Goal: Task Accomplishment & Management: Use online tool/utility

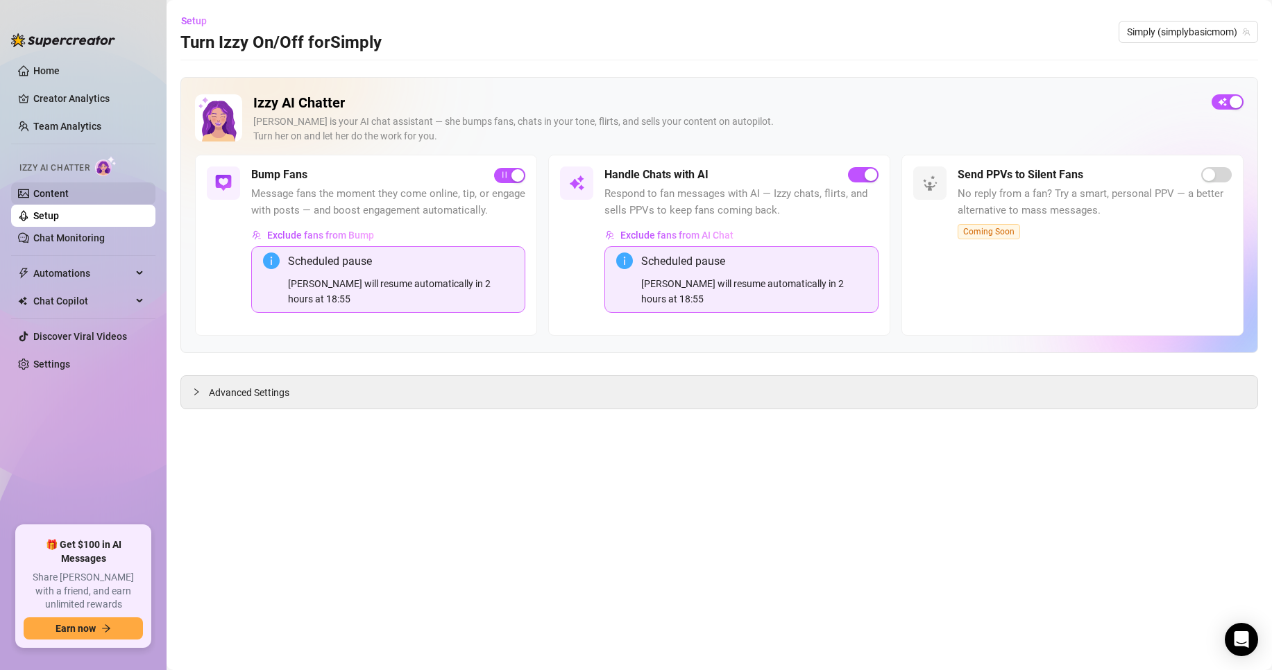
click at [53, 194] on link "Content" at bounding box center [50, 193] width 35 height 11
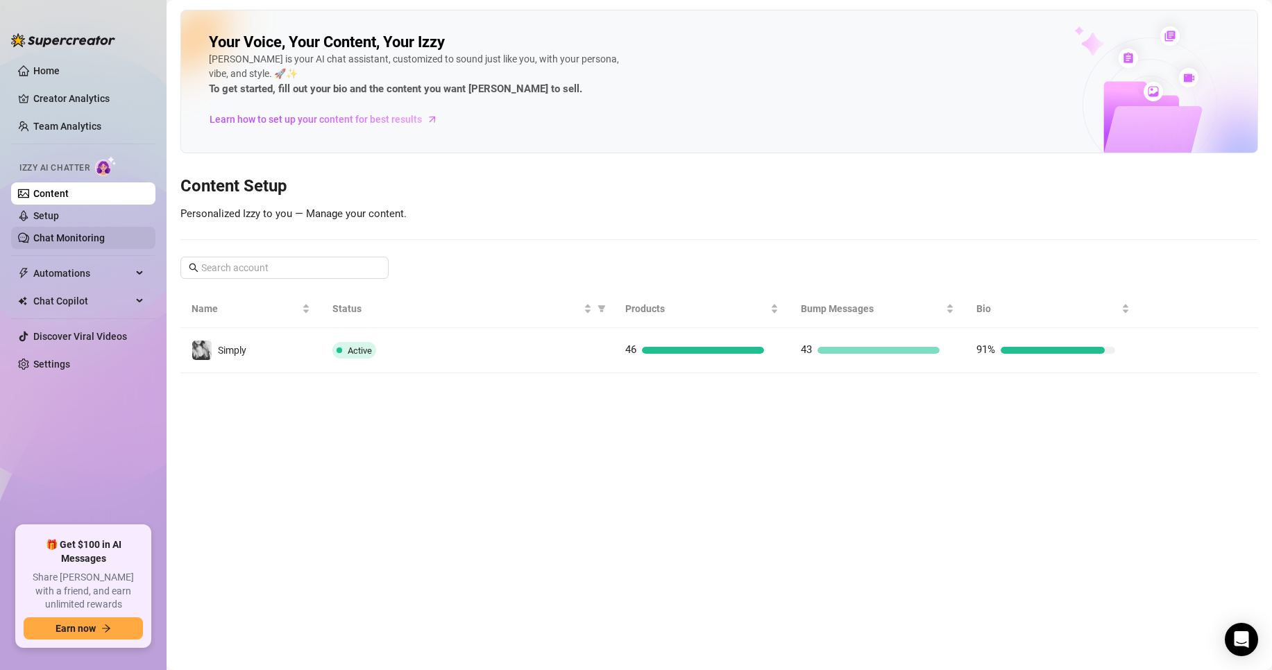
click at [70, 232] on link "Chat Monitoring" at bounding box center [68, 237] width 71 height 11
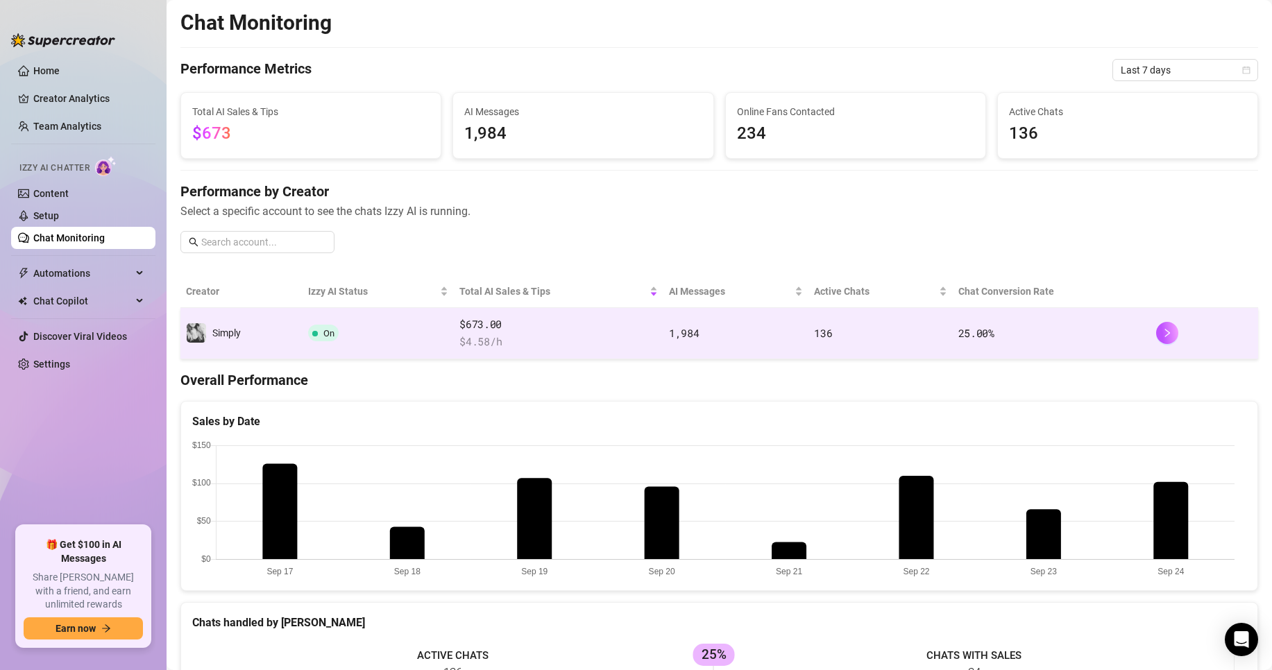
click at [357, 327] on td "On" at bounding box center [378, 333] width 151 height 51
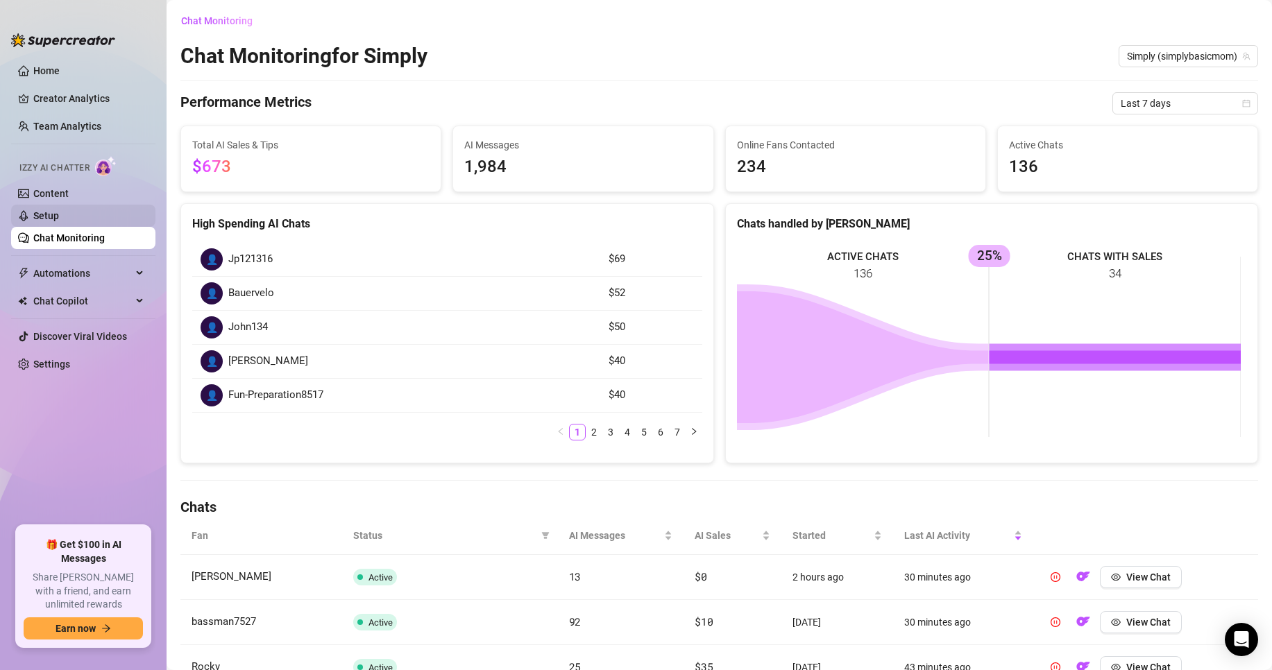
click at [56, 210] on link "Setup" at bounding box center [46, 215] width 26 height 11
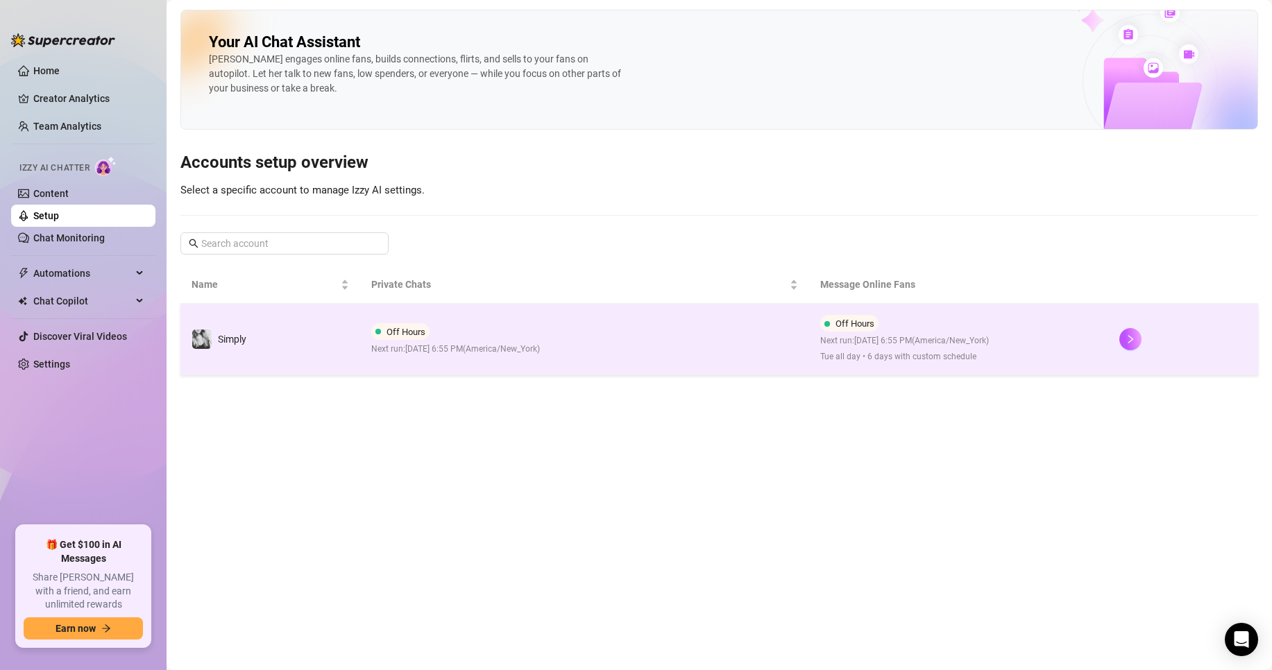
click at [423, 346] on span "Next run: [DATE] 6:55 PM ( [GEOGRAPHIC_DATA]/New_York )" at bounding box center [455, 349] width 169 height 13
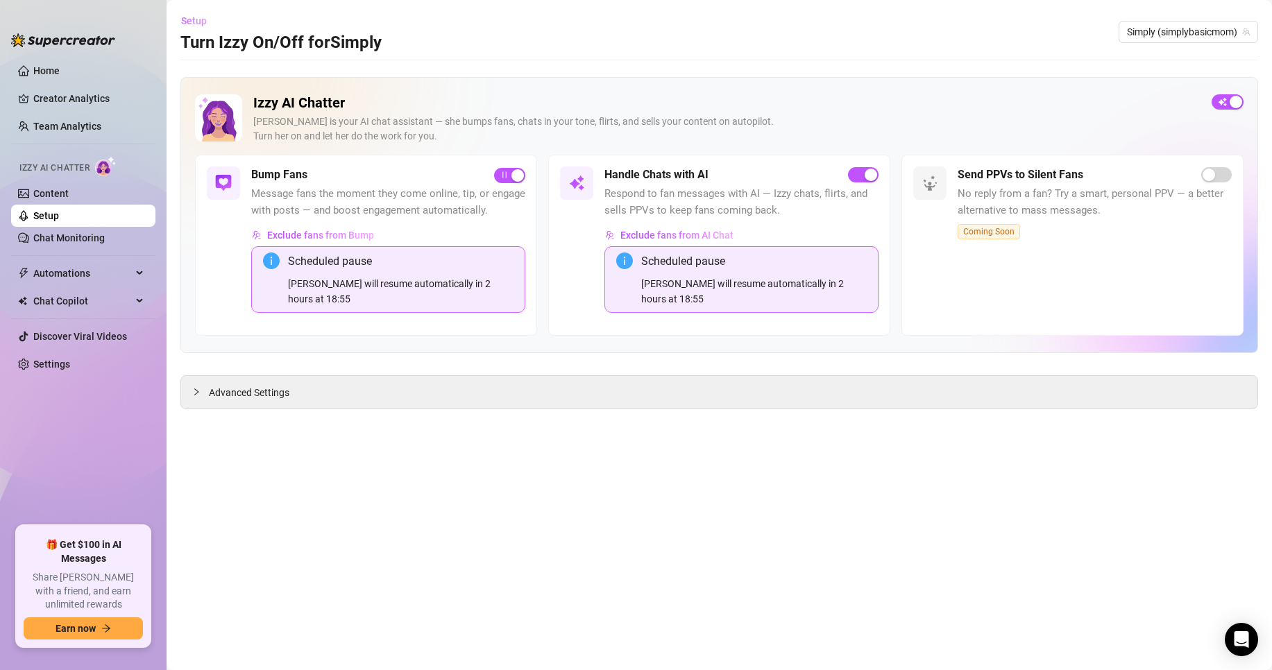
click at [200, 17] on span "Setup" at bounding box center [194, 20] width 26 height 11
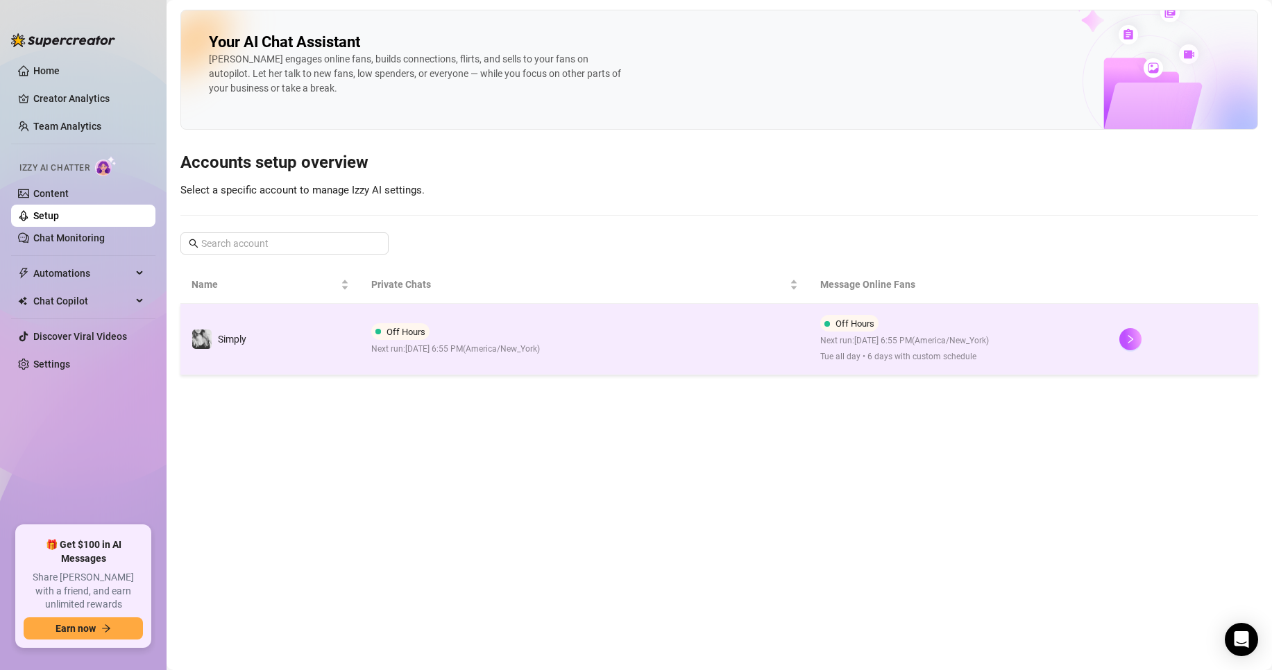
click at [499, 354] on span "Next run: [DATE] 6:55 PM ( [GEOGRAPHIC_DATA]/New_York )" at bounding box center [455, 349] width 169 height 13
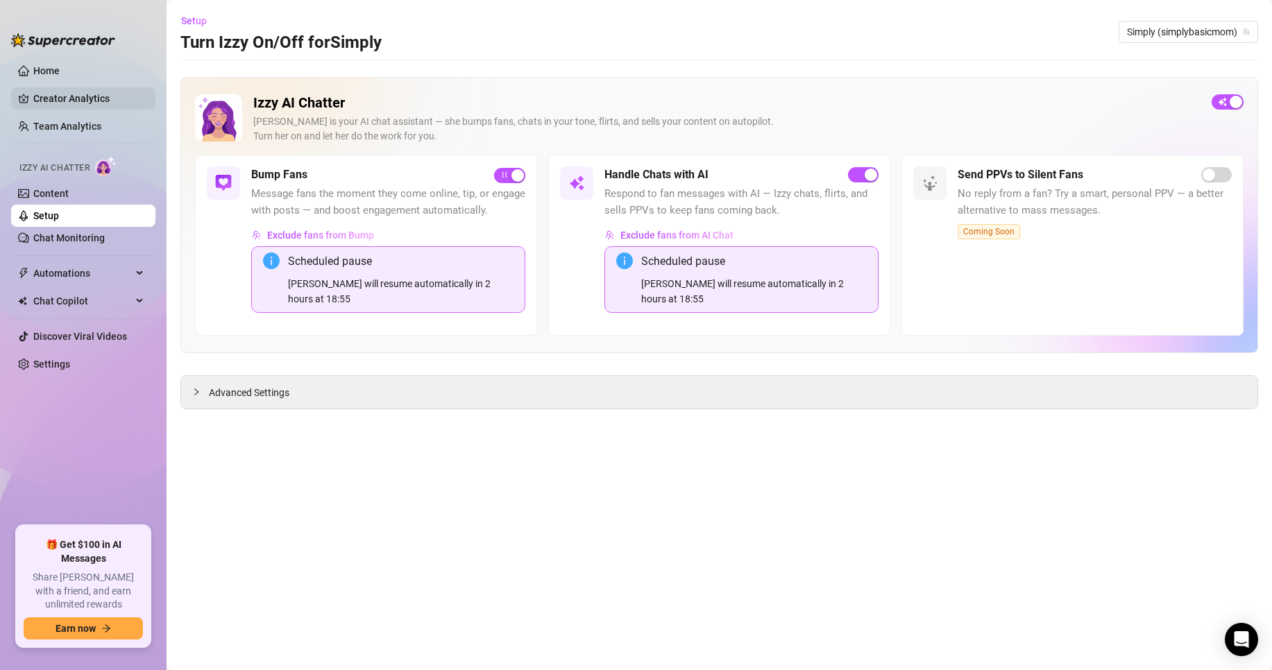
click at [72, 96] on link "Creator Analytics" at bounding box center [88, 98] width 111 height 22
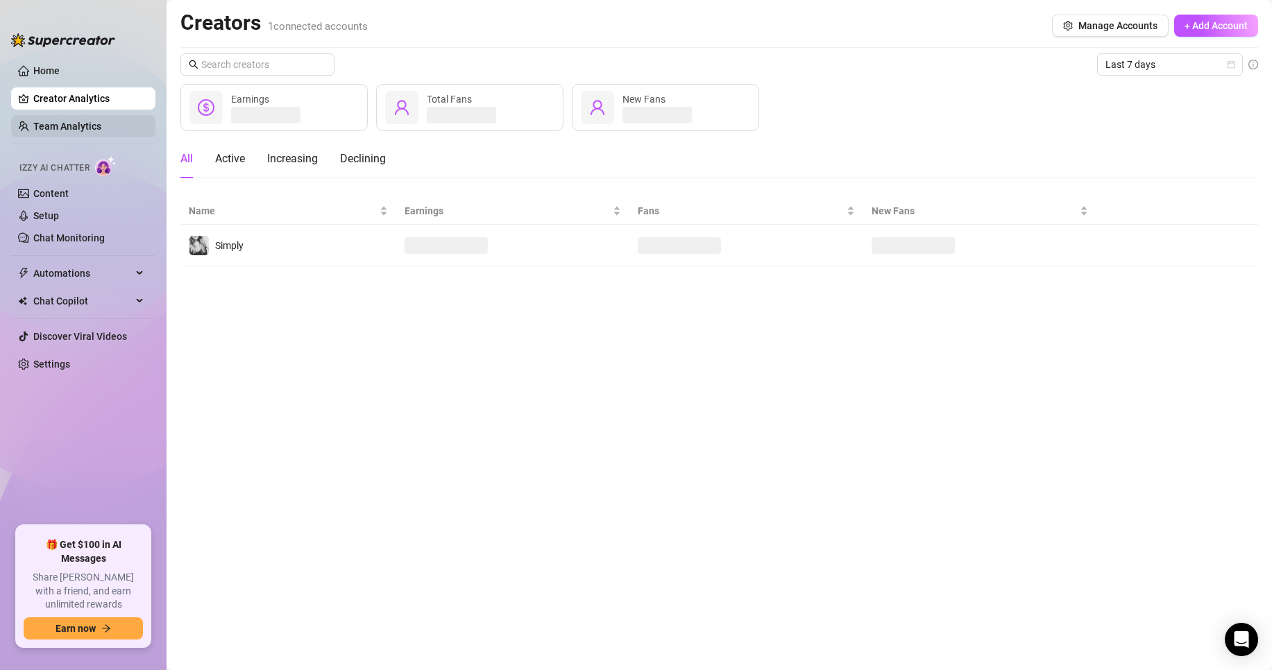
click at [82, 123] on link "Team Analytics" at bounding box center [67, 126] width 68 height 11
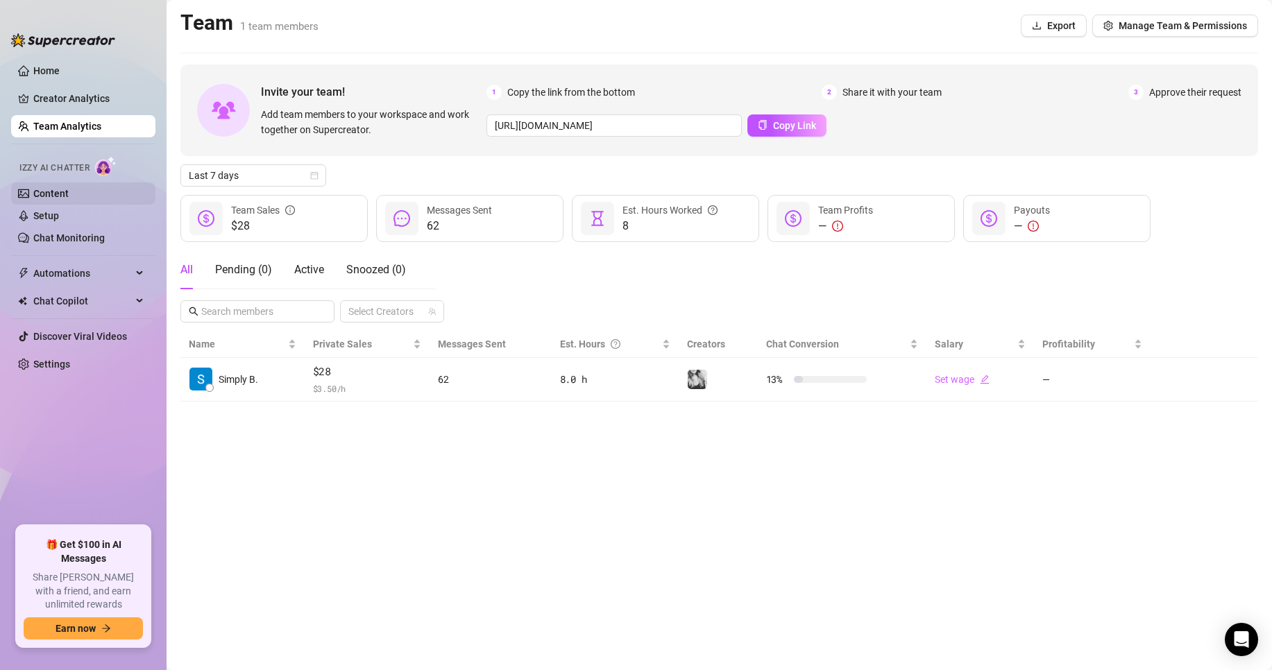
click at [69, 192] on link "Content" at bounding box center [50, 193] width 35 height 11
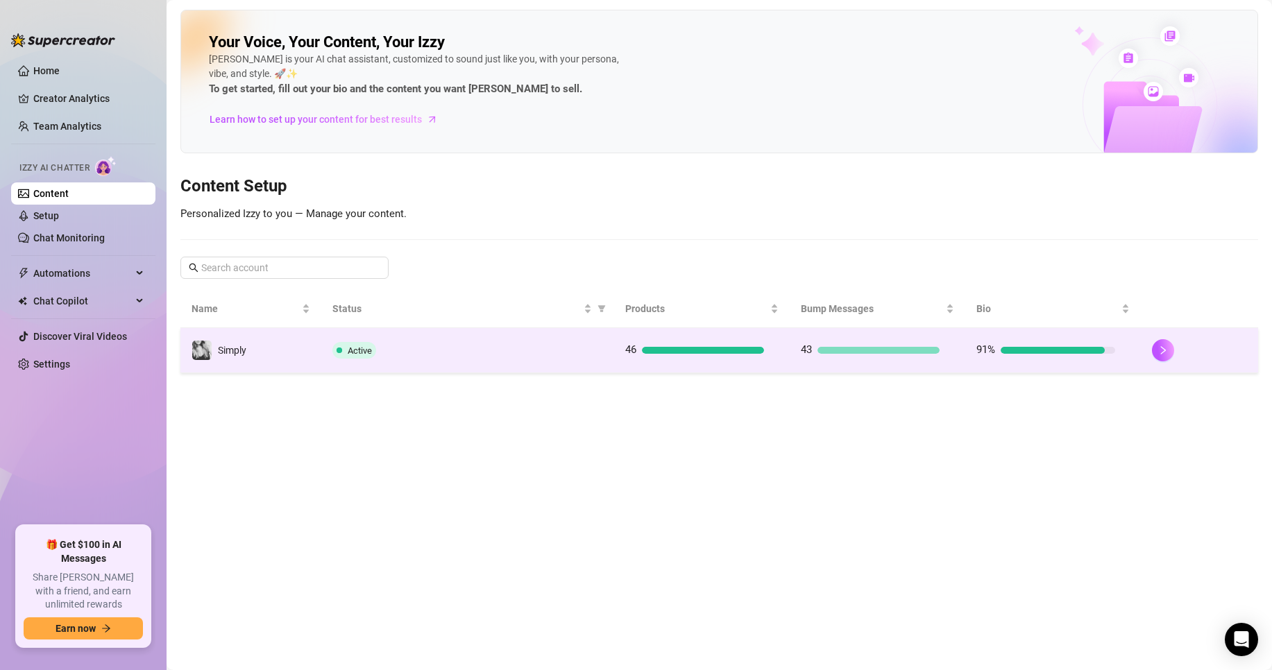
click at [775, 362] on td "46" at bounding box center [702, 350] width 176 height 45
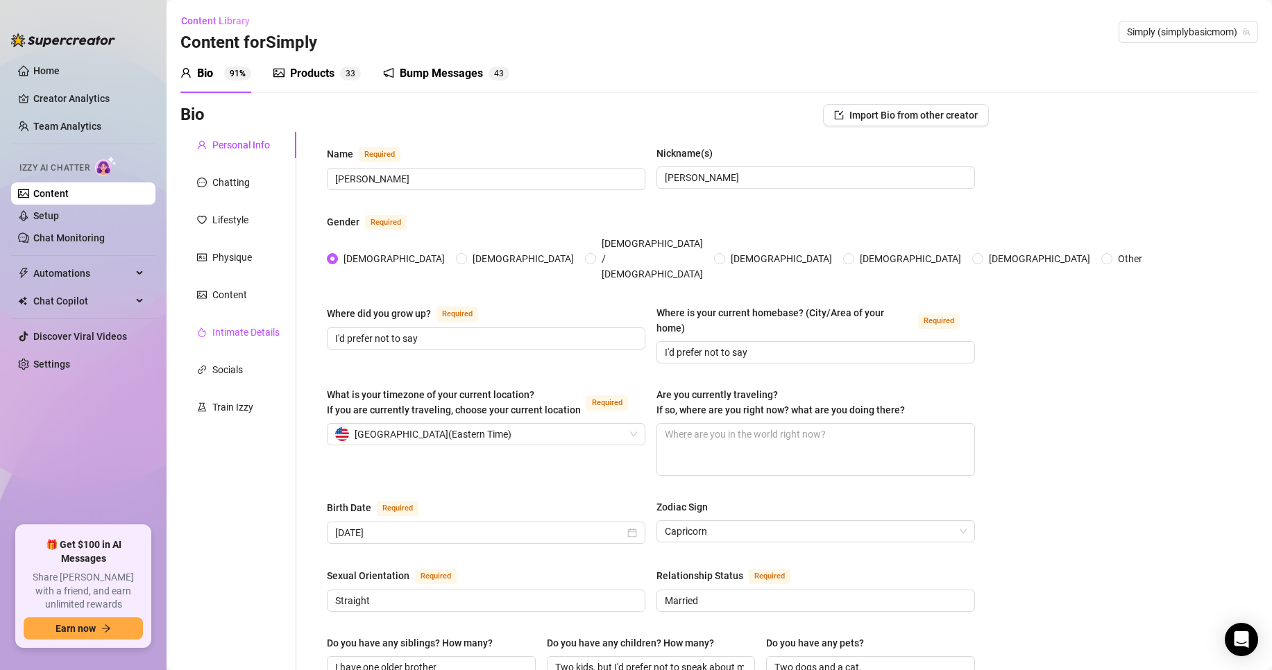
click at [235, 330] on div "Intimate Details" at bounding box center [245, 332] width 67 height 15
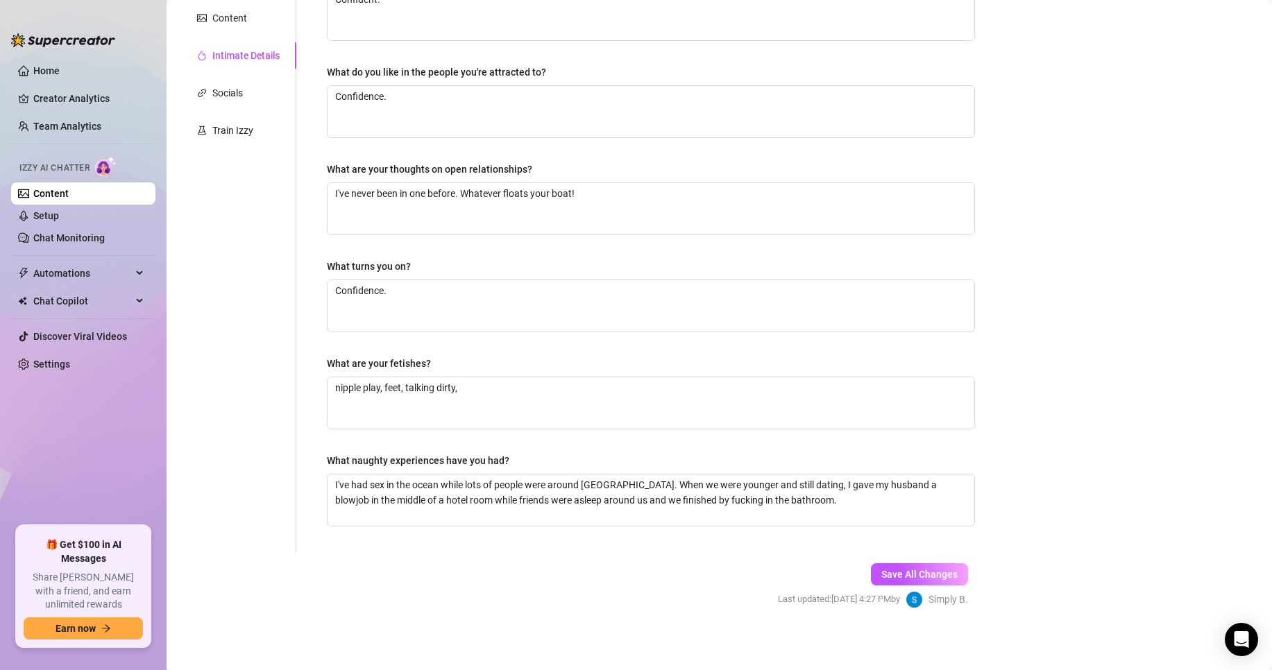
scroll to position [278, 0]
drag, startPoint x: 799, startPoint y: 504, endPoint x: 278, endPoint y: 442, distance: 524.8
click at [278, 442] on div "Personal Info Chatting Lifestyle Physique Content Intimate Details Socials Trai…" at bounding box center [584, 203] width 809 height 698
click at [525, 480] on textarea "I've had sex in the ocean while lots of people were around [GEOGRAPHIC_DATA]. W…" at bounding box center [651, 499] width 647 height 51
click at [336, 483] on textarea "I've had sex in the ocean while lots of people were around [GEOGRAPHIC_DATA]. W…" at bounding box center [651, 499] width 647 height 51
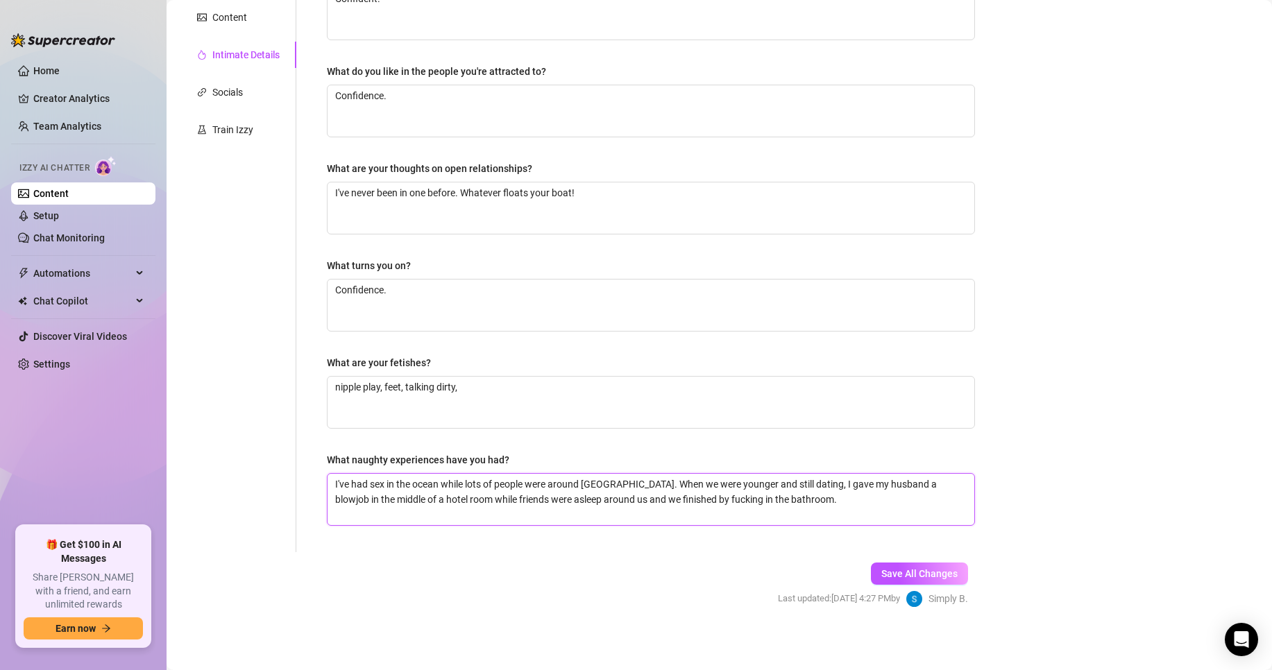
drag, startPoint x: 596, startPoint y: 482, endPoint x: 441, endPoint y: 482, distance: 155.5
click at [441, 482] on textarea "I've had sex in the ocean while lots of people were around [GEOGRAPHIC_DATA]. W…" at bounding box center [651, 499] width 647 height 51
type textarea "I've had sex in the ocean. When we were younger and still dating, I gave my hus…"
click at [630, 484] on textarea "I've had sex in the ocean. When we were younger and still dating, I gave my hus…" at bounding box center [651, 499] width 647 height 51
drag, startPoint x: 650, startPoint y: 500, endPoint x: 443, endPoint y: 483, distance: 207.5
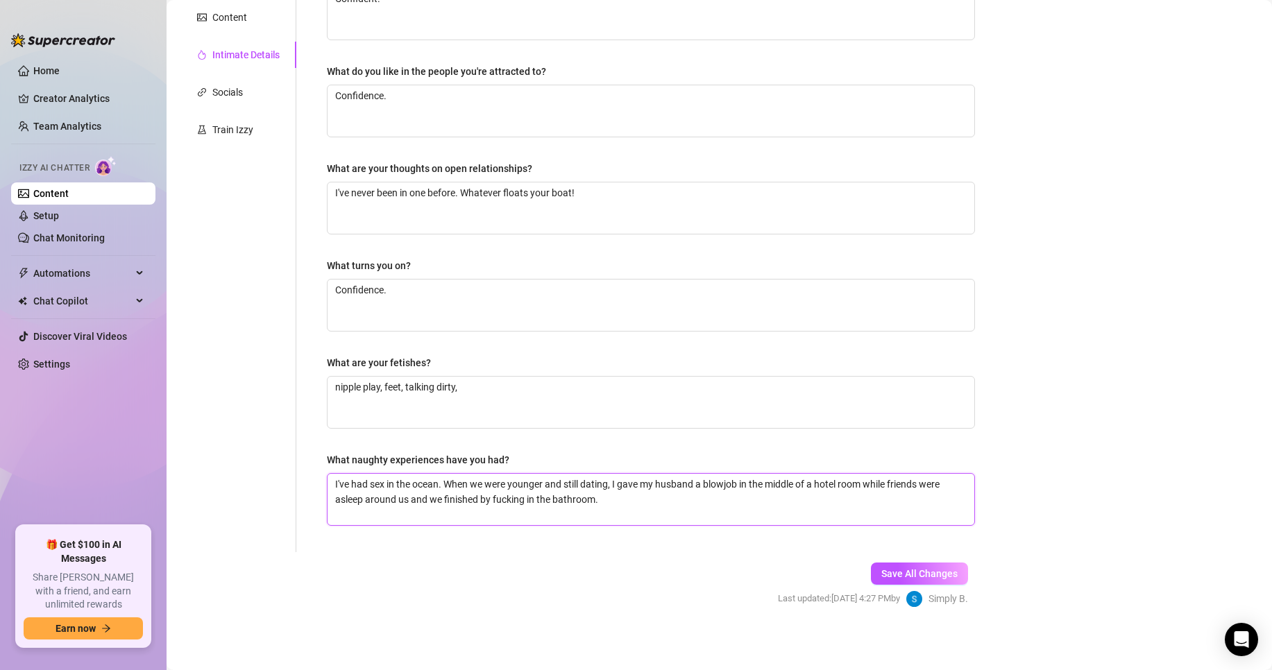
click at [443, 483] on textarea "I've had sex in the ocean. When we were younger and still dating, I gave my hus…" at bounding box center [651, 499] width 647 height 51
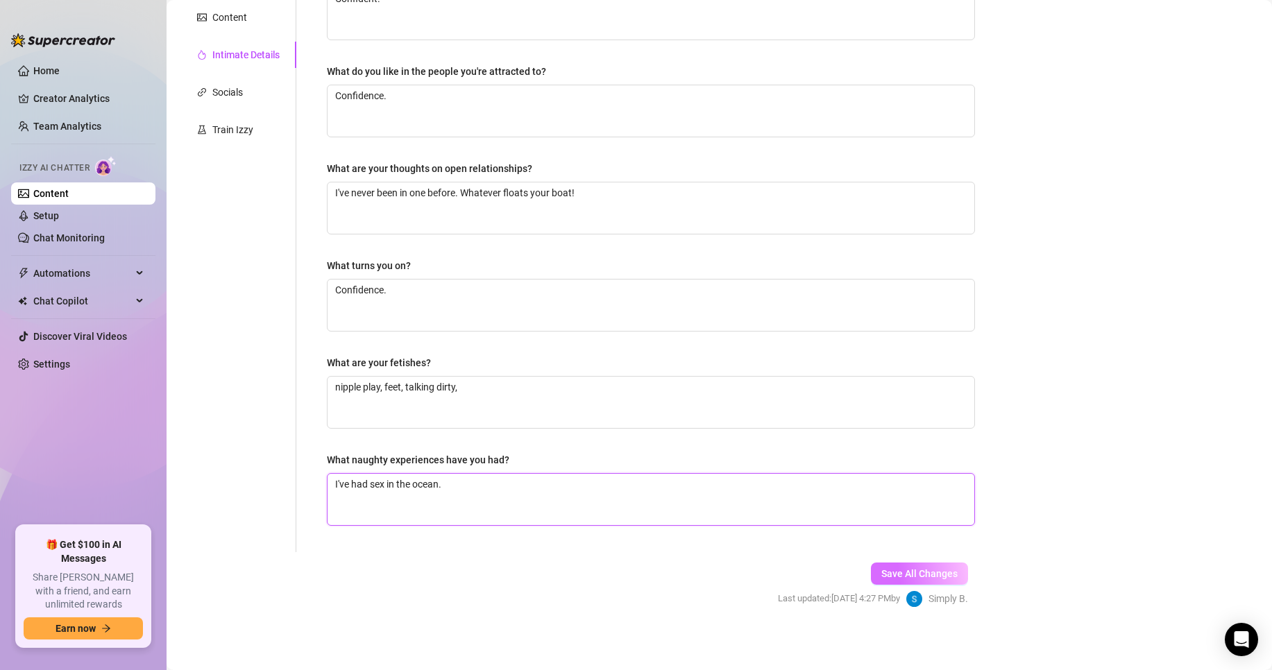
type textarea "I've had sex in the ocean."
click at [905, 571] on span "Save All Changes" at bounding box center [919, 573] width 76 height 11
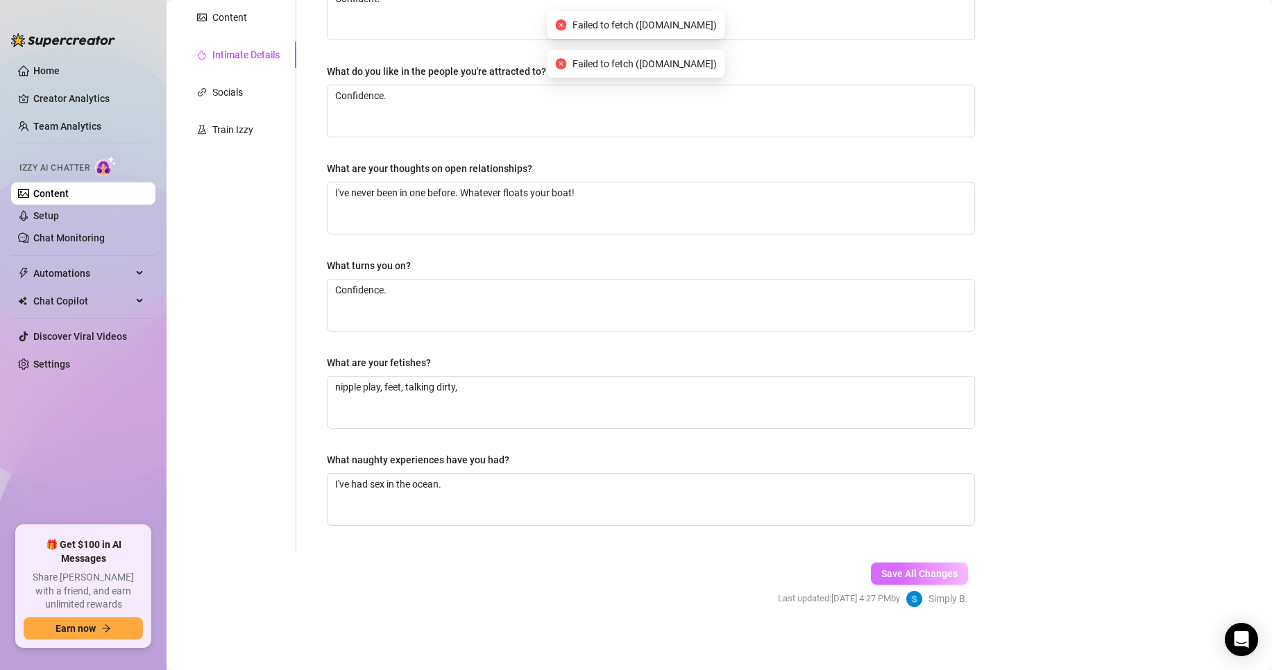
click at [906, 577] on span "Save All Changes" at bounding box center [919, 573] width 76 height 11
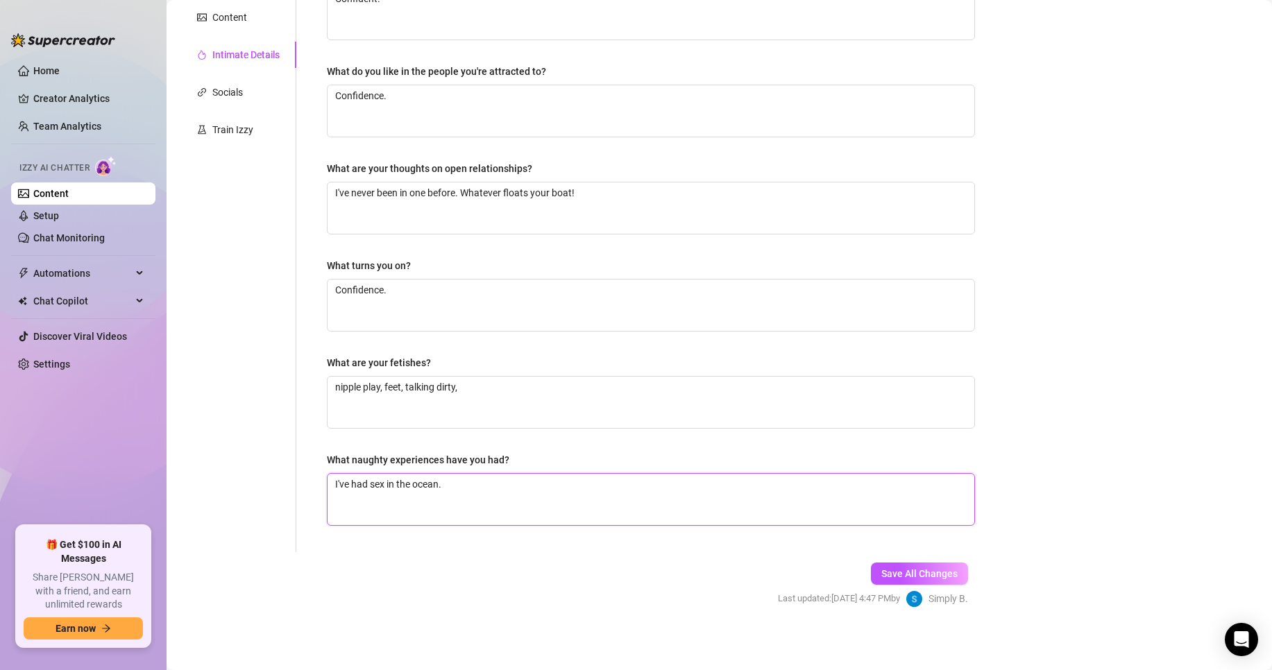
click at [482, 496] on textarea "I've had sex in the ocean." at bounding box center [651, 499] width 647 height 51
type textarea "I've had sex in the ocean"
type textarea "I've had sex in the ocean w"
type textarea "I've had sex in the ocean wi"
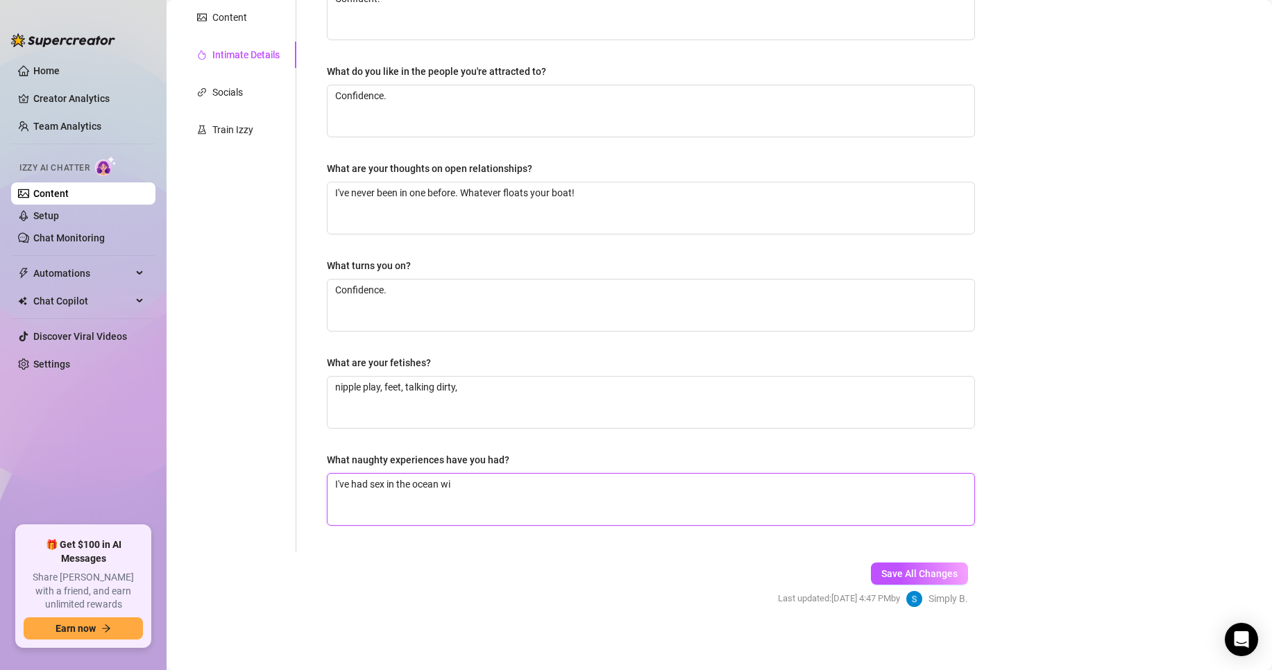
type textarea "I've had sex in the ocean wit"
type textarea "I've had sex in the ocean with"
type textarea "I've had sex in the ocean with t"
type textarea "I've had sex in the ocean with te"
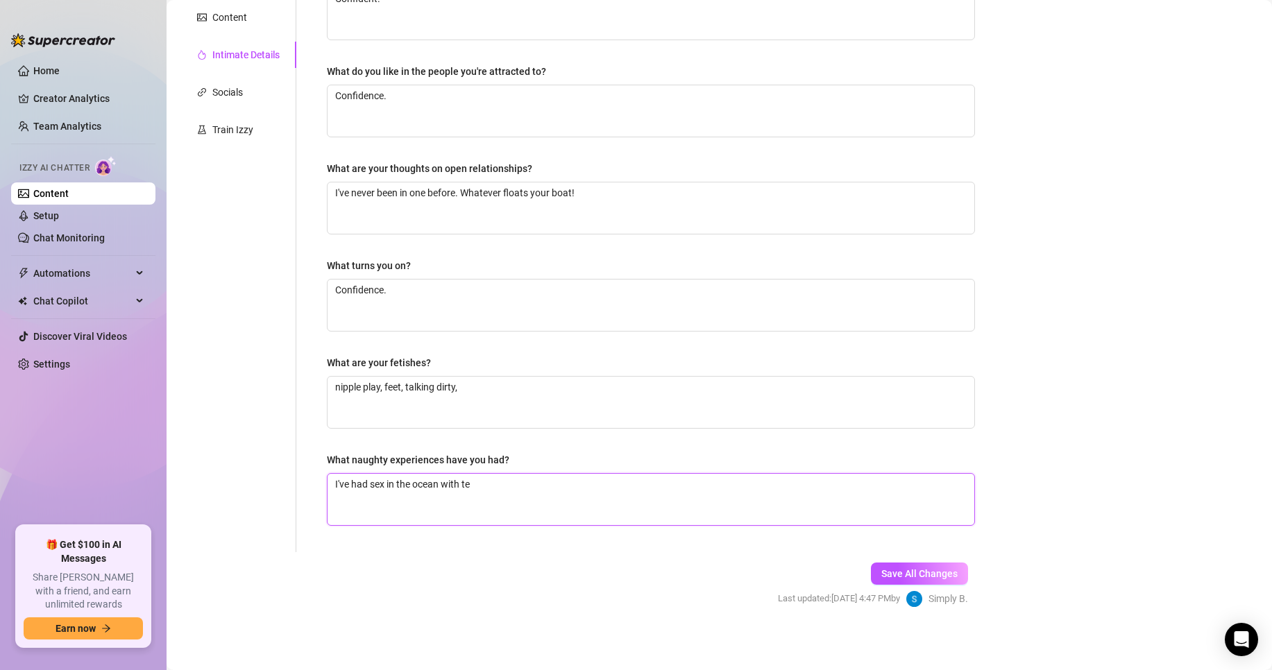
type textarea "I've had sex in the ocean with [PERSON_NAME]"
type textarea "I've had sex in the ocean with te"
type textarea "I've had sex in the ocean with t"
type textarea "I've had sex in the ocean with th"
type textarea "I've had sex in the ocean with the"
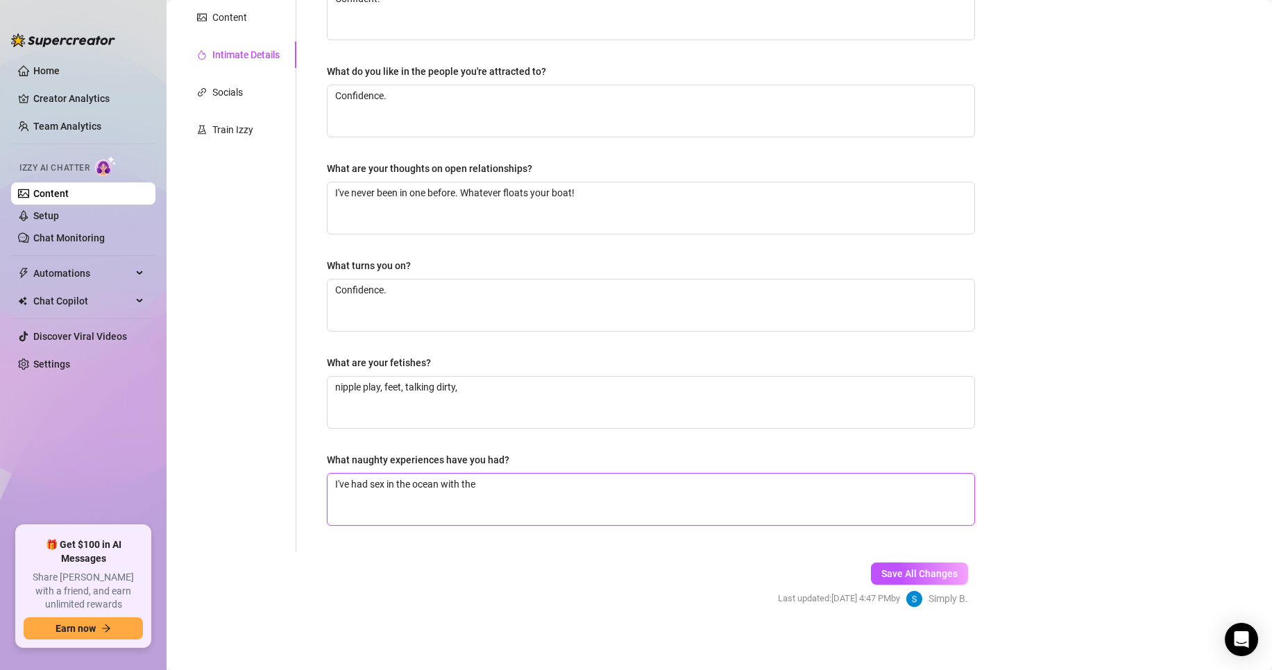
type textarea "I've had sex in the ocean with the"
type textarea "I've had sex in the ocean with the w"
type textarea "I've had sex in the ocean with the wa"
type textarea "I've had sex in the ocean with the wav"
type textarea "I've had sex in the ocean with the wave"
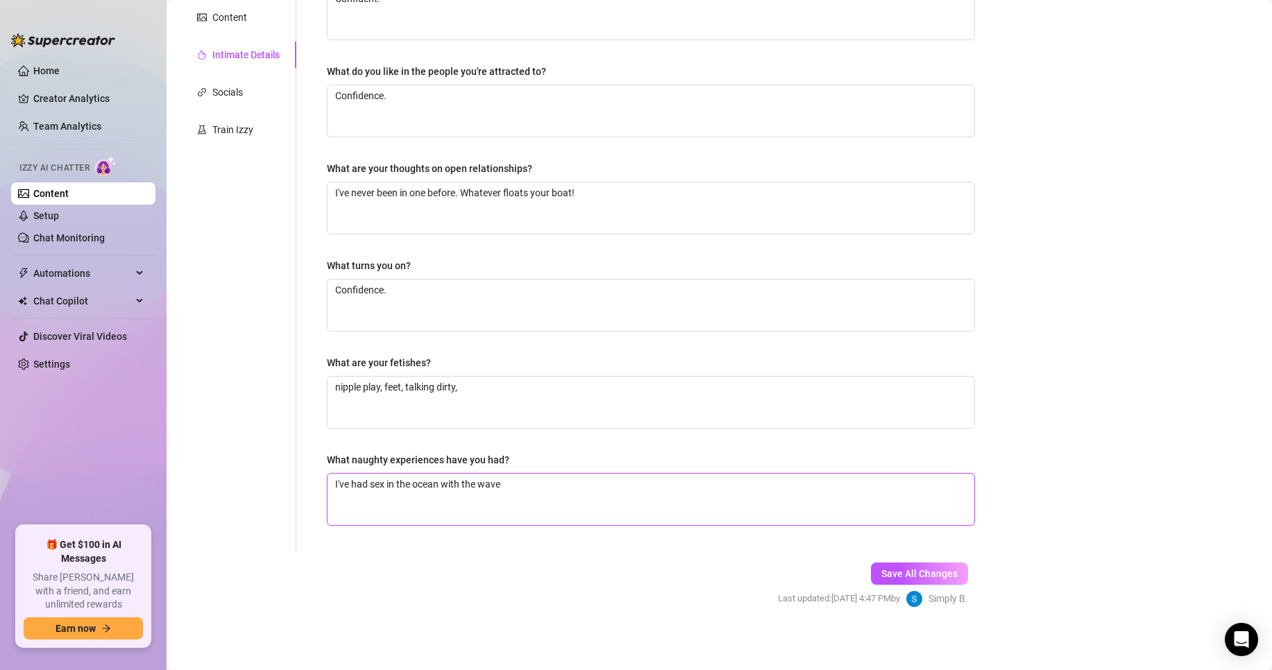
type textarea "I've had sex in the ocean with the waves"
type textarea "I've had sex in the ocean with the waves c"
type textarea "I've had sex in the ocean with the waves cr"
type textarea "I've had sex in the ocean with the waves cra"
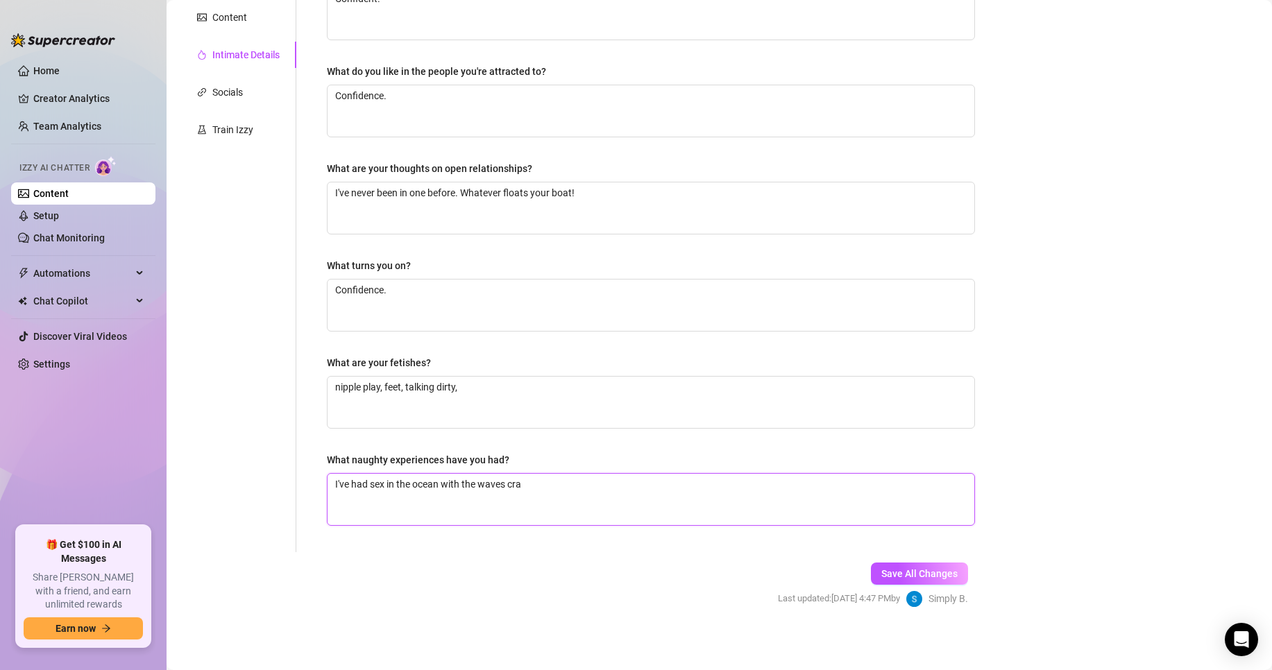
type textarea "I've had sex in the ocean with the waves cras"
type textarea "I've had sex in the ocean with the waves crash"
type textarea "I've had sex in the ocean with the waves crashi"
type textarea "I've had sex in the ocean with the waves crashin"
type textarea "I've had sex in the ocean with the waves crashing"
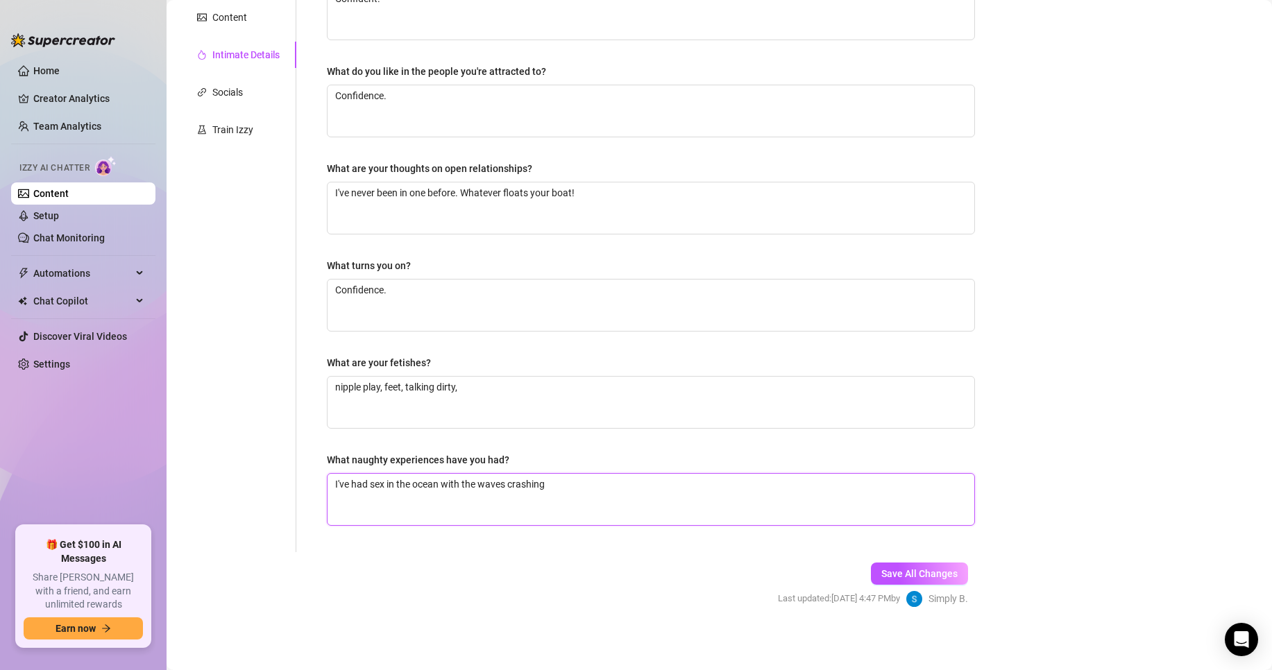
type textarea "I've had sex in the ocean with the waves crashing"
type textarea "I've had sex in the ocean with the waves crashing a"
type textarea "I've had sex in the ocean with the waves crashing ar"
type textarea "I've had sex in the ocean with the waves crashing aro"
type textarea "I've had sex in the ocean with the waves crashing arou"
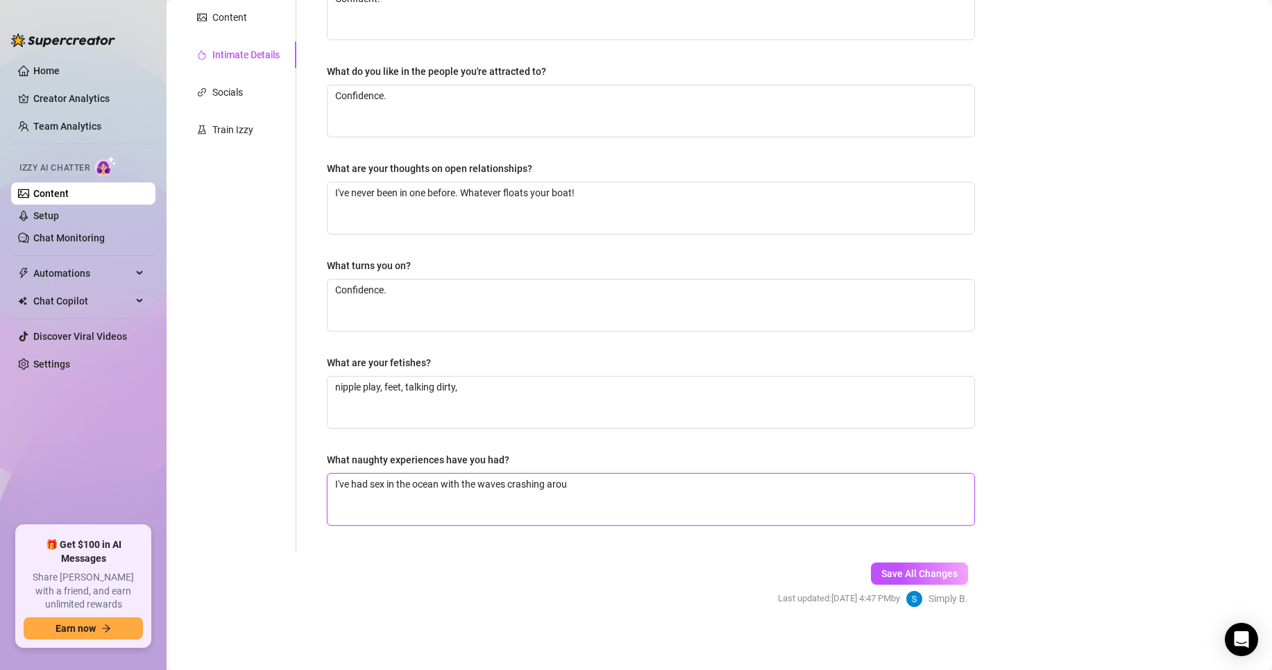
type textarea "I've had sex in the ocean with the waves crashing aroun"
type textarea "I've had sex in the ocean with the waves crashing around"
type textarea "I've had sex in the ocean with the waves crashing around t"
type textarea "I've had sex in the ocean with the waves crashing around tr"
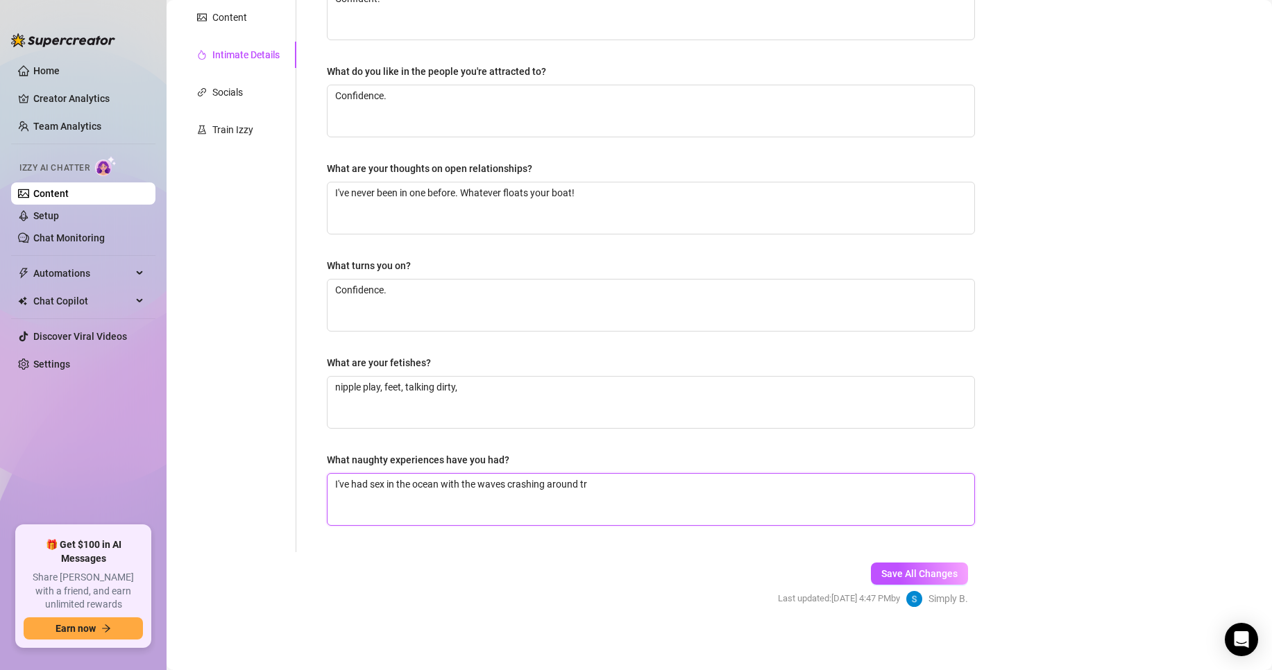
type textarea "I've had sex in the ocean with the waves crashing around try"
type textarea "I've had sex in the ocean with the waves crashing around tryi"
type textarea "I've had sex in the ocean with the waves crashing around tryin"
type textarea "I've had sex in the ocean with the waves crashing around trying"
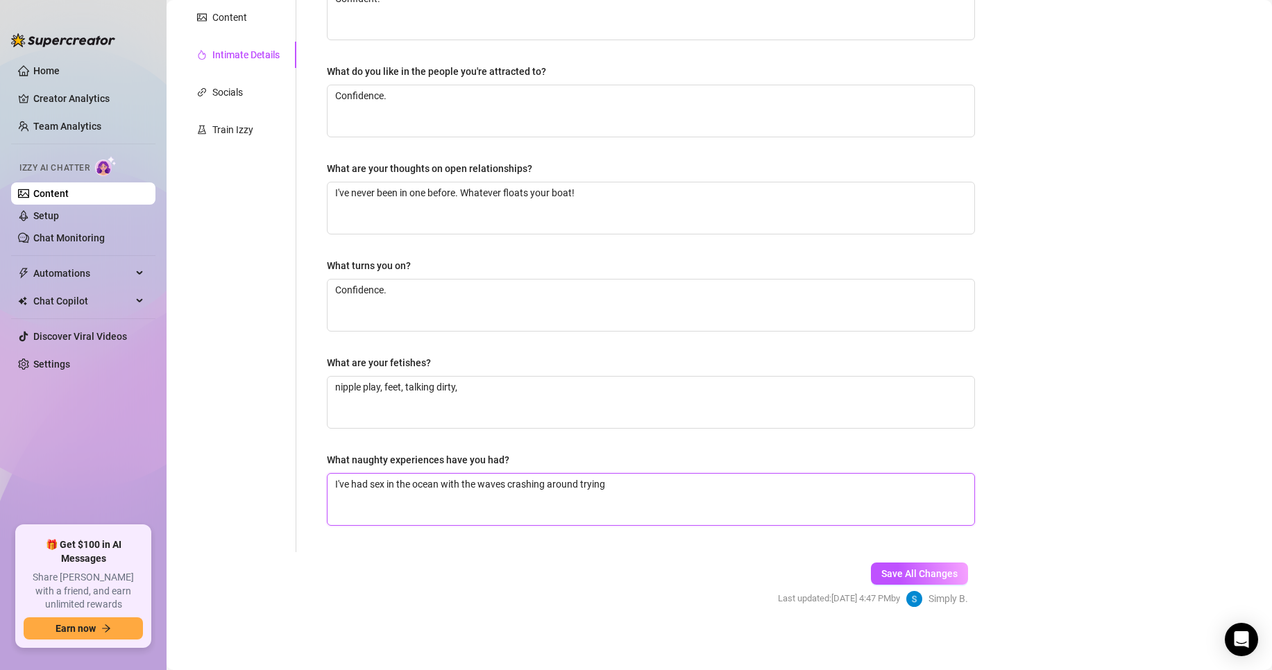
type textarea "I've had sex in the ocean with the waves crashing around trying n"
type textarea "I've had sex in the ocean with the waves crashing around trying no"
type textarea "I've had sex in the ocean with the waves crashing around trying not"
type textarea "I've had sex in the ocean with the waves crashing around trying not t"
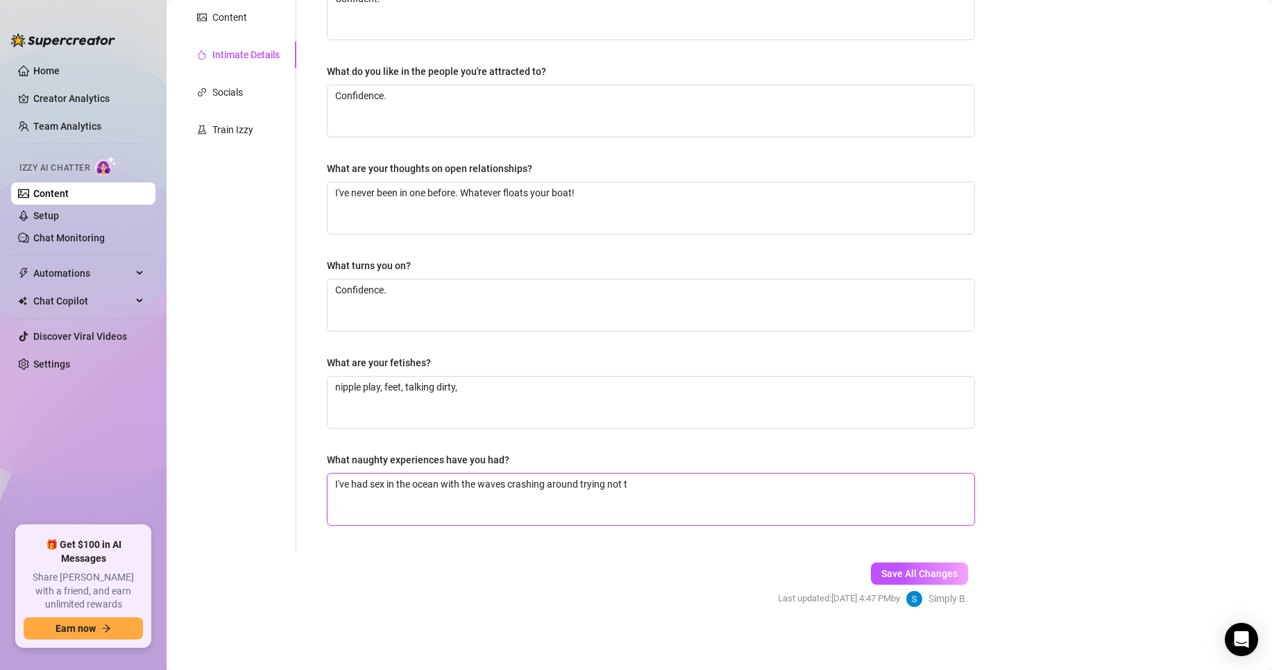
type textarea "I've had sex in the ocean with the waves crashing around trying not to"
type textarea "I've had sex in the ocean with the waves crashing around trying not to g"
type textarea "I've had sex in the ocean with the waves crashing around trying not to ge"
type textarea "I've had sex in the ocean with the waves crashing around trying not to get"
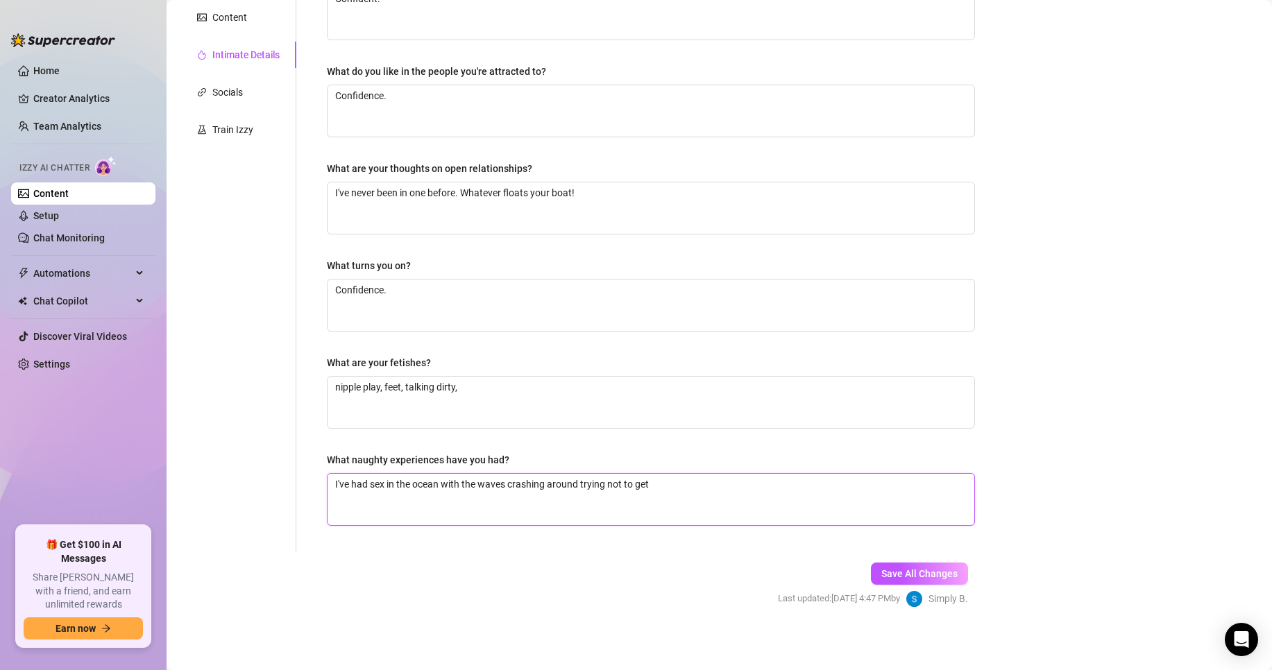
type textarea "I've had sex in the ocean with the waves crashing around trying not to get"
type textarea "I've had sex in the ocean with the waves crashing around trying not to get c"
type textarea "I've had sex in the ocean with the waves crashing around trying not to get ca"
type textarea "I've had sex in the ocean with the waves crashing around trying not to get cau"
type textarea "I've had sex in the ocean with the waves crashing around trying not to get caug"
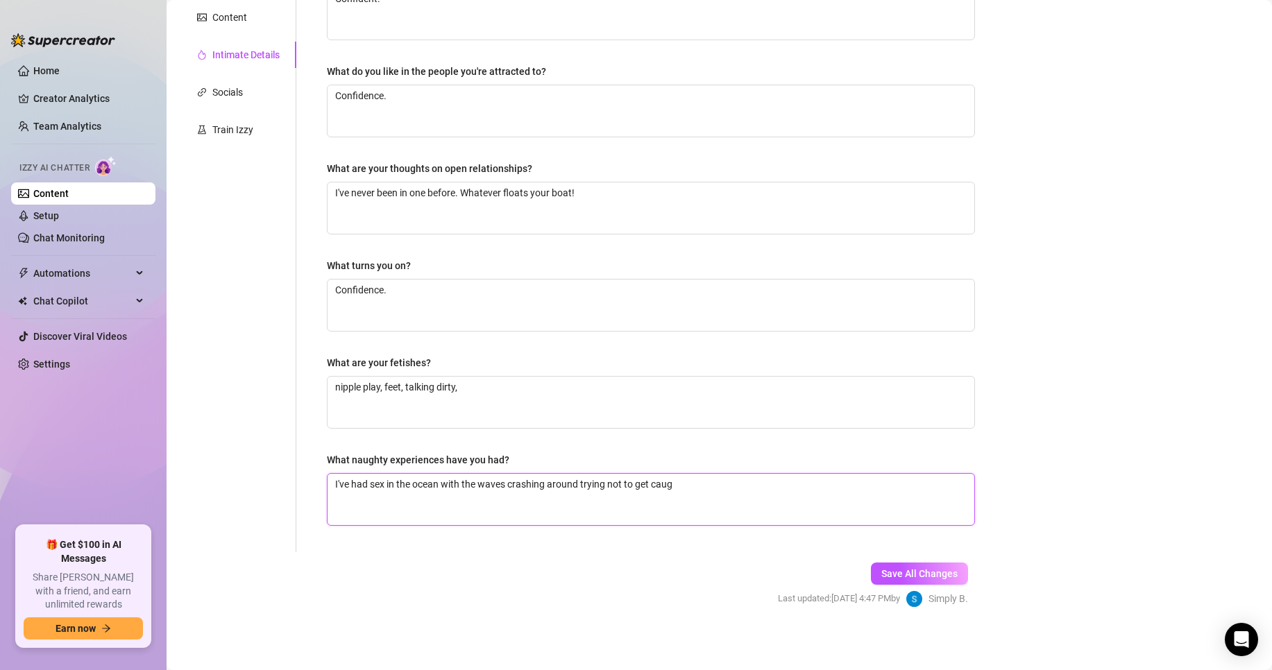
type textarea "I've had sex in the ocean with the waves crashing around trying not to get caugh"
type textarea "I've had sex in the ocean with the waves crashing around trying not to get caug…"
click at [914, 575] on span "Save All Changes" at bounding box center [919, 573] width 76 height 11
click at [33, 65] on link "Home" at bounding box center [46, 70] width 26 height 11
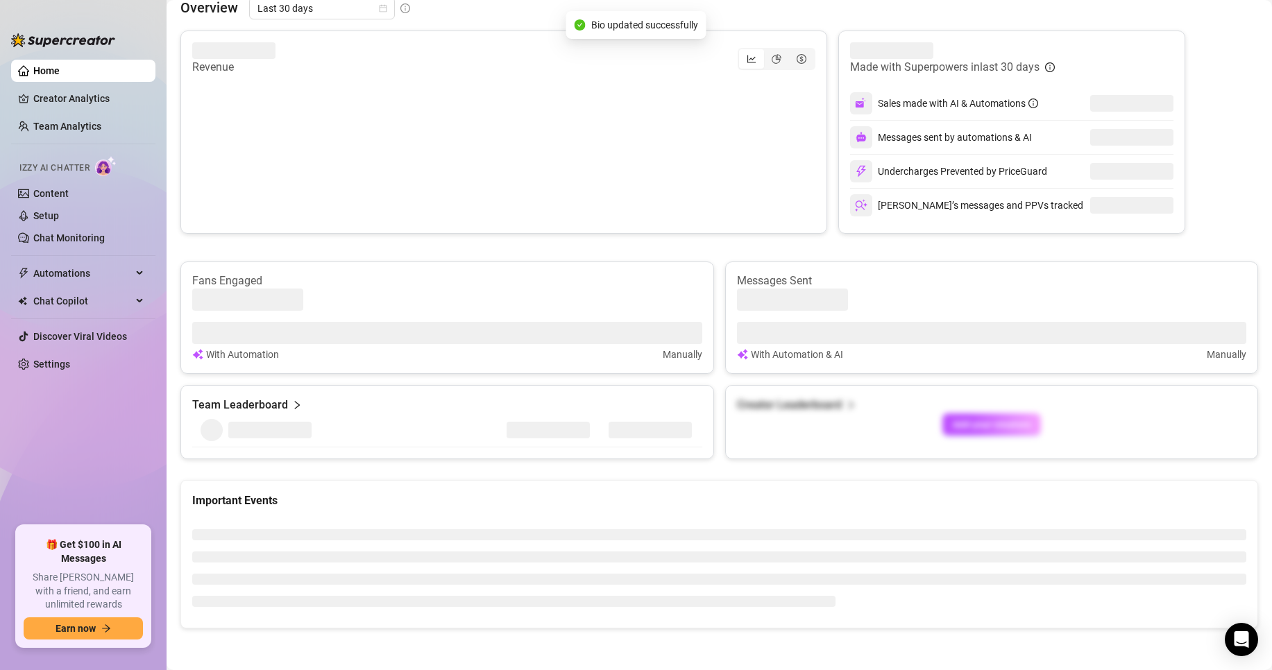
scroll to position [278, 0]
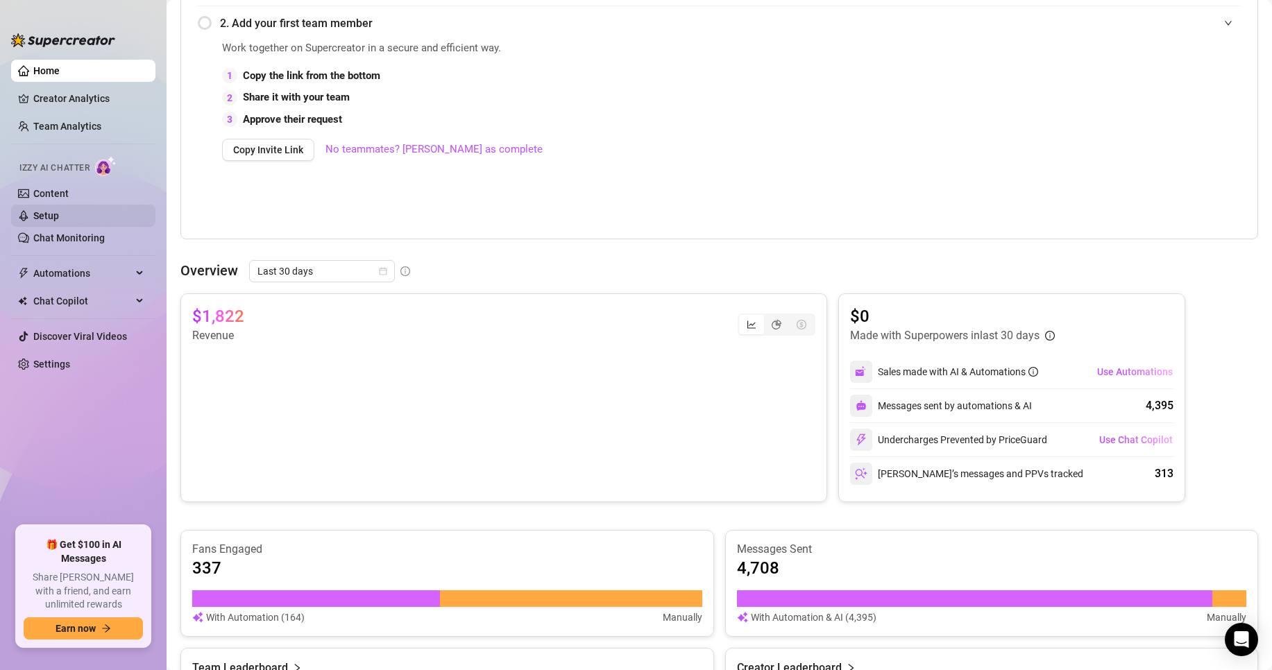
click at [59, 210] on link "Setup" at bounding box center [46, 215] width 26 height 11
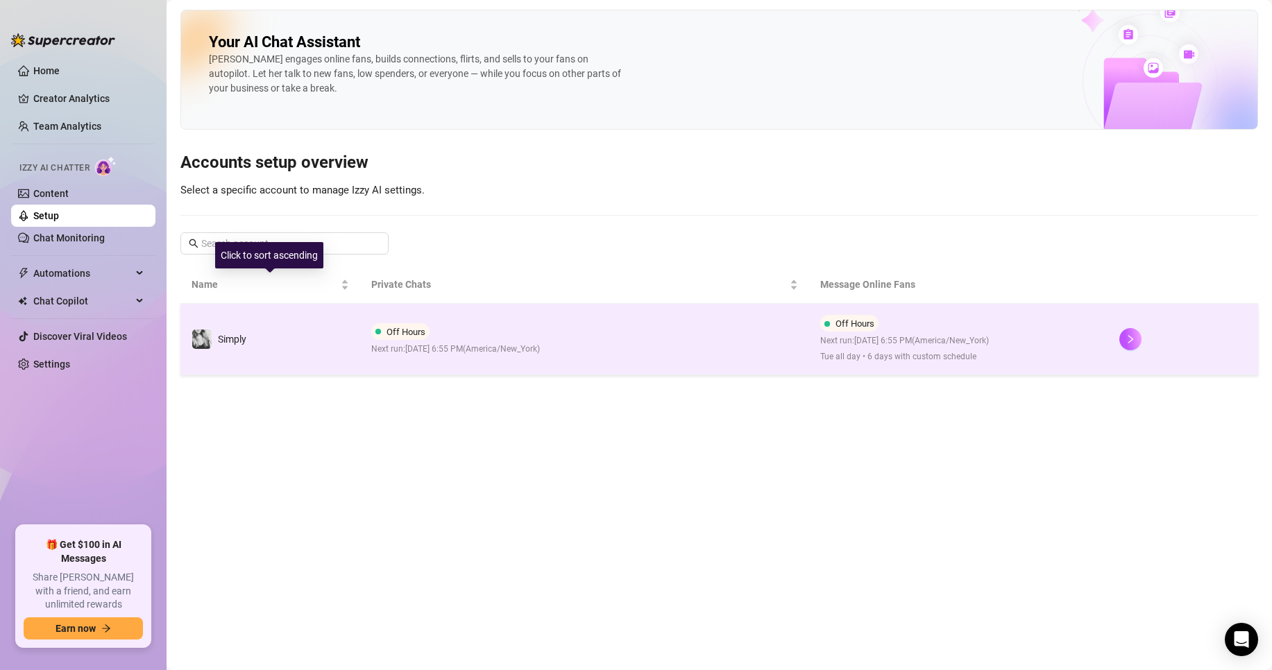
click at [383, 344] on span "Next run: [DATE] 6:55 PM ( [GEOGRAPHIC_DATA]/New_York )" at bounding box center [455, 349] width 169 height 13
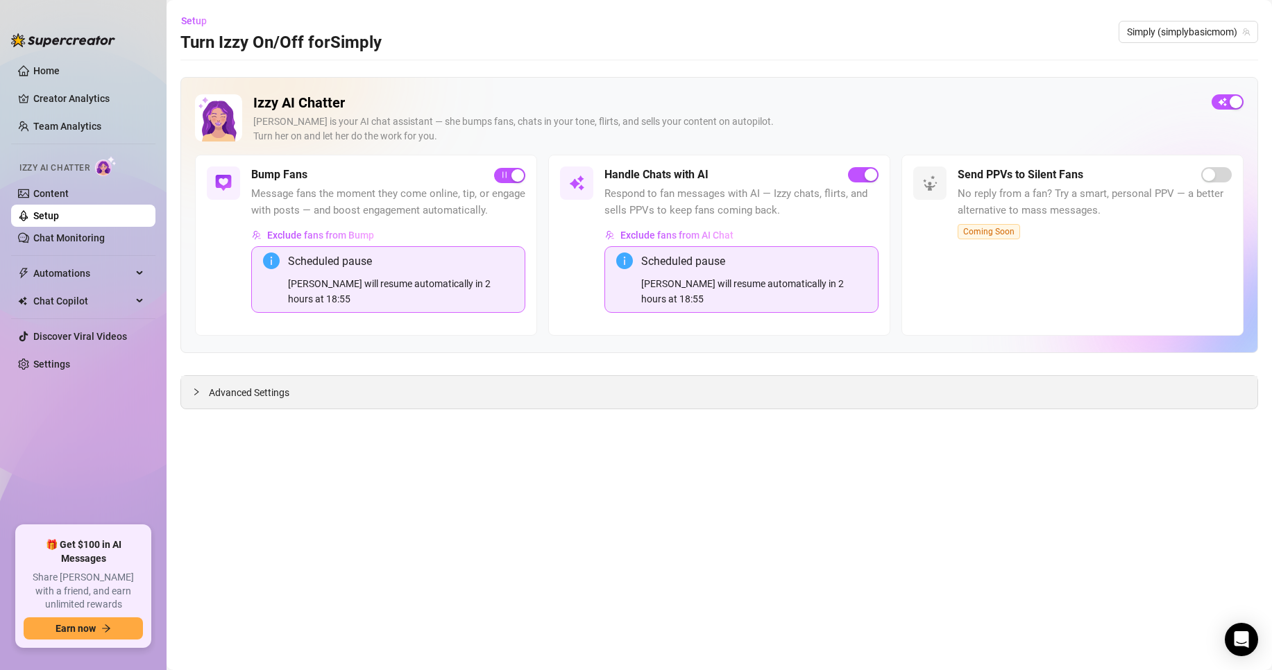
click at [282, 385] on span "Advanced Settings" at bounding box center [249, 392] width 81 height 15
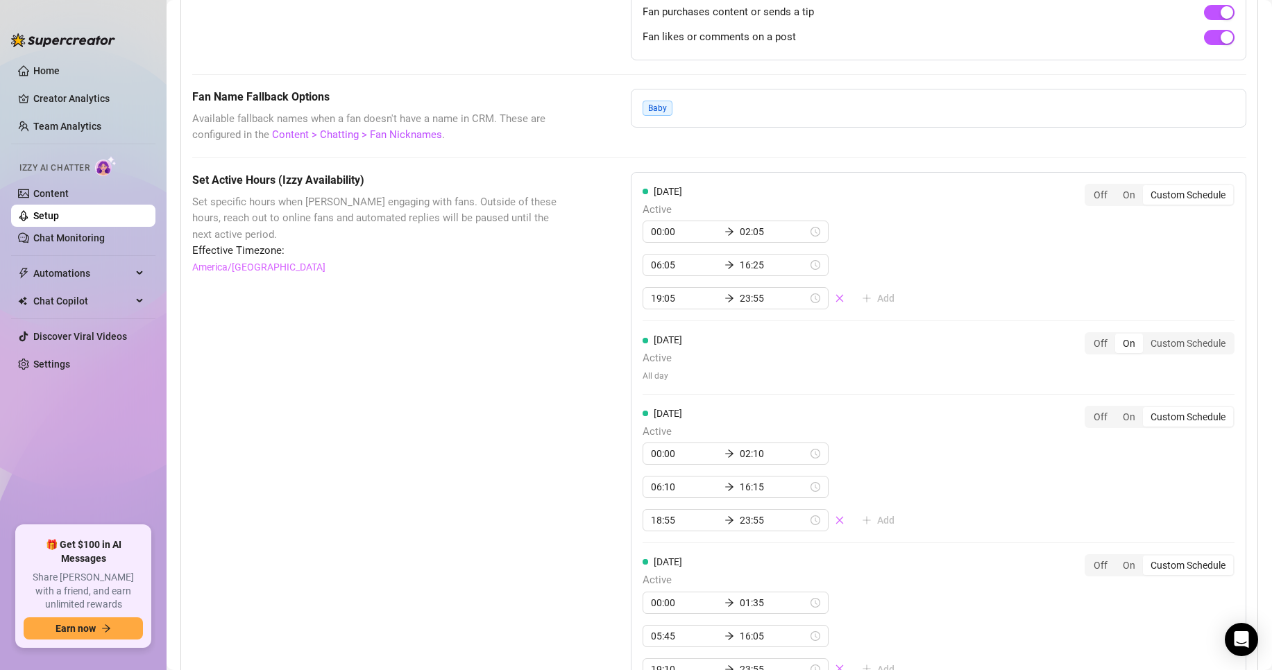
scroll to position [1110, 0]
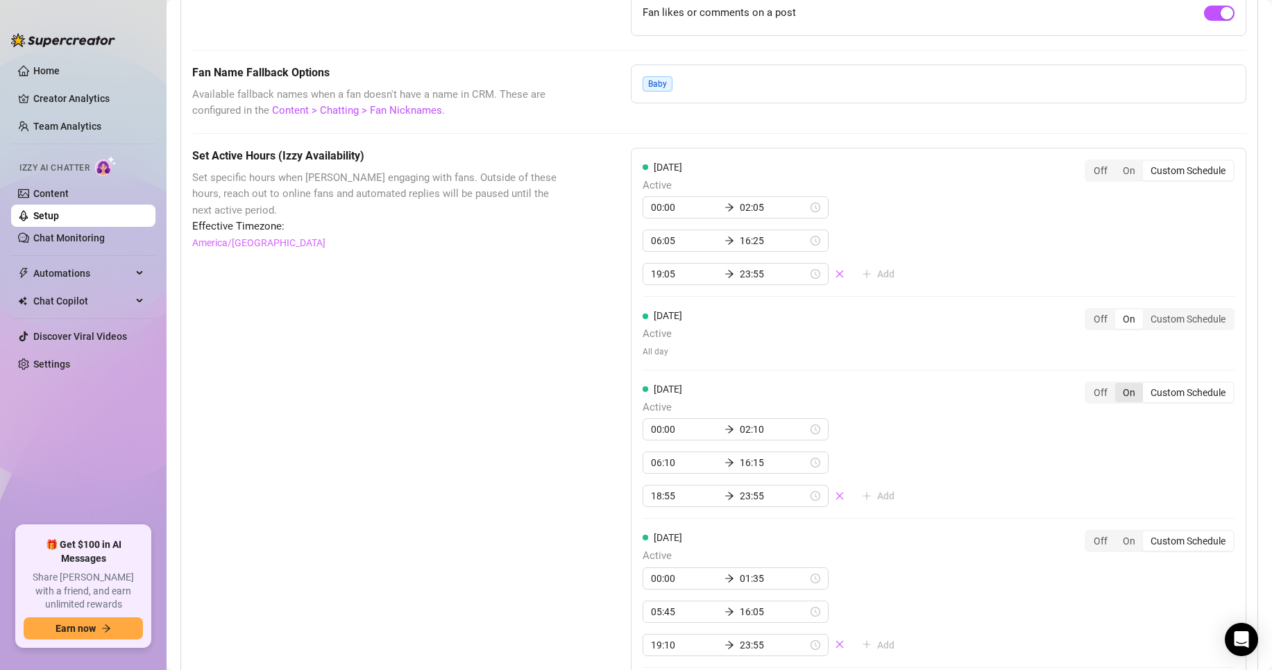
click at [1115, 392] on div "On" at bounding box center [1129, 392] width 28 height 19
click at [1119, 385] on input "On" at bounding box center [1119, 385] width 0 height 0
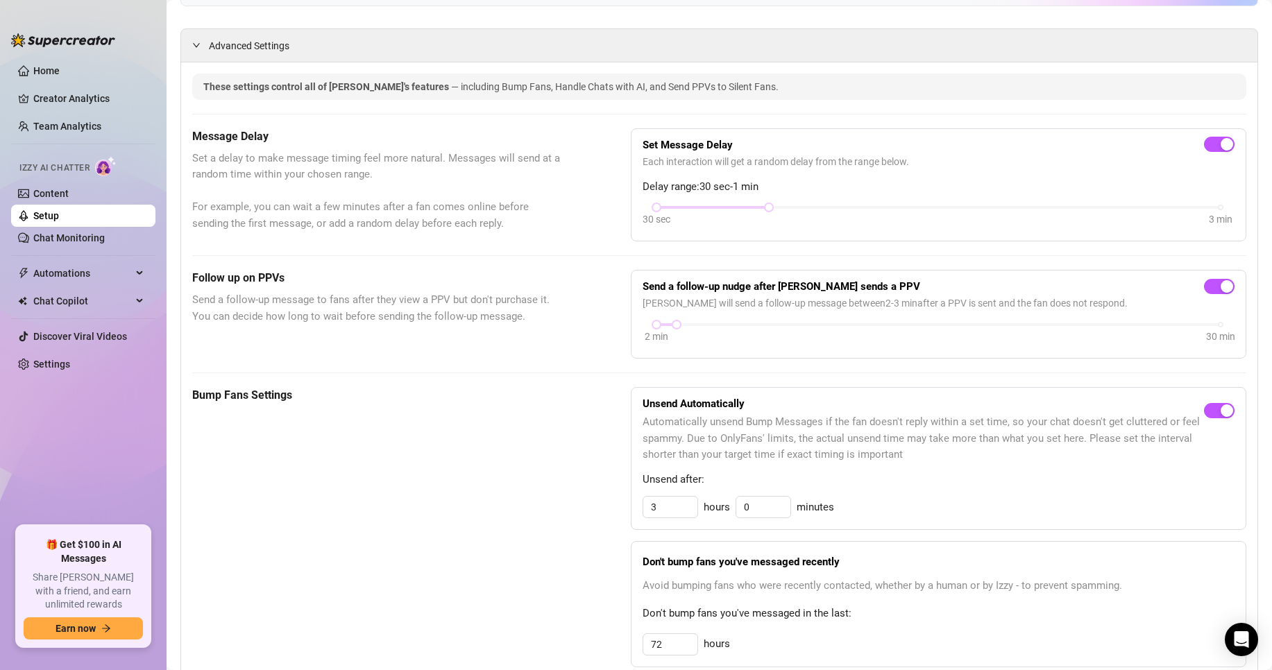
scroll to position [0, 0]
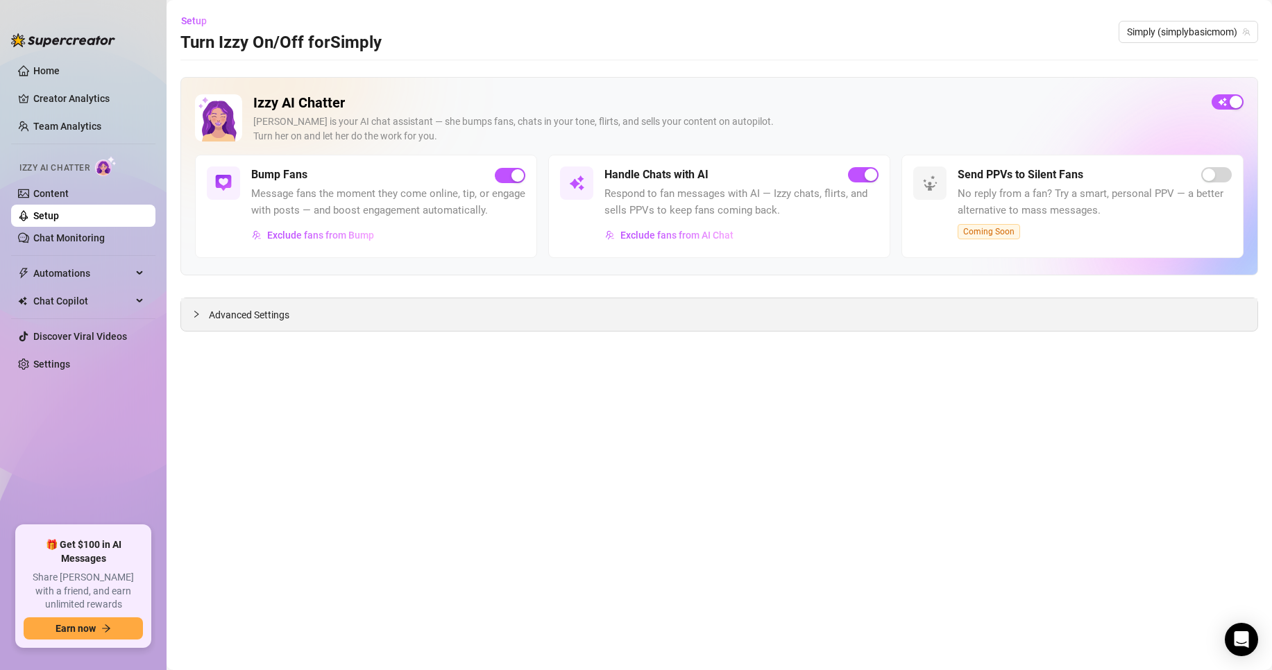
click at [271, 307] on div "Advanced Settings" at bounding box center [719, 314] width 1076 height 33
click at [274, 315] on span "Advanced Settings" at bounding box center [249, 314] width 81 height 15
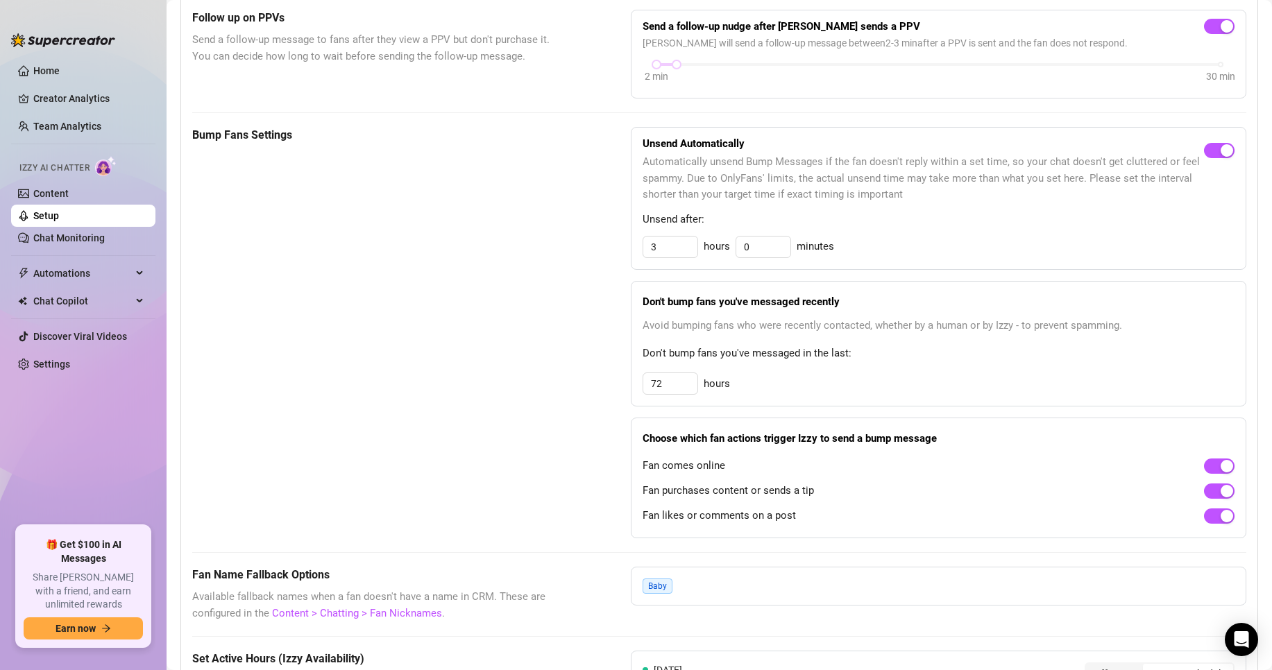
scroll to position [555, 0]
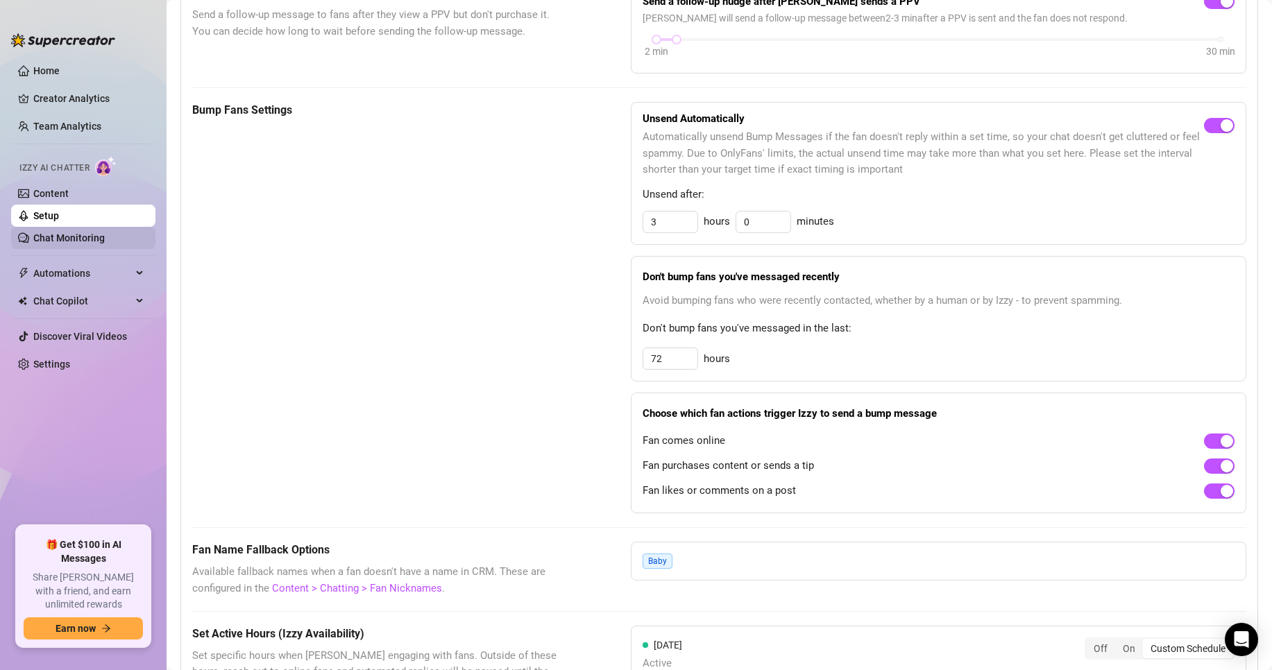
click at [76, 237] on link "Chat Monitoring" at bounding box center [68, 237] width 71 height 11
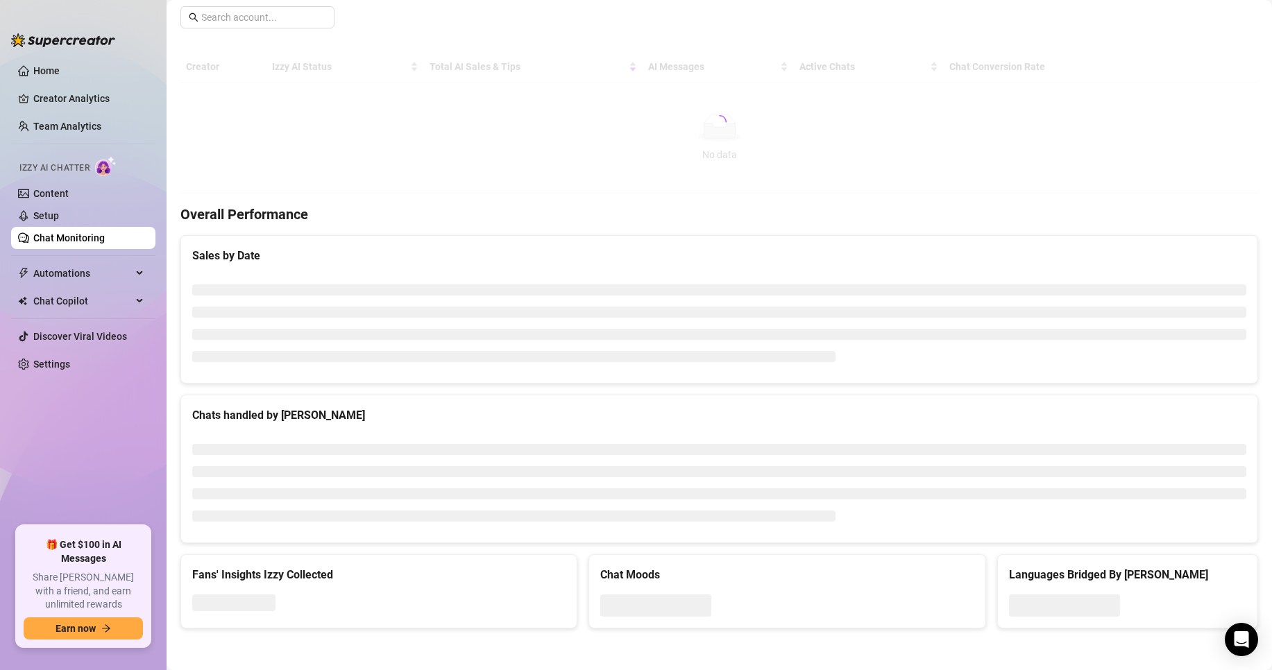
scroll to position [318, 0]
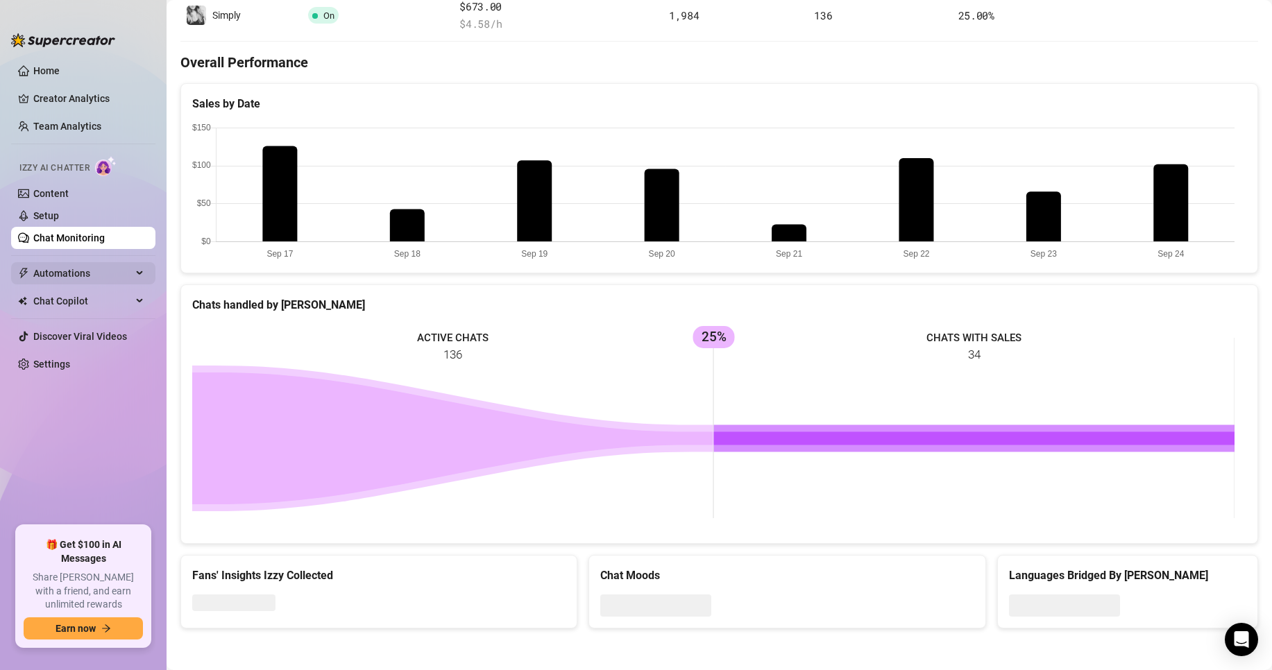
click at [84, 273] on span "Automations" at bounding box center [82, 273] width 99 height 22
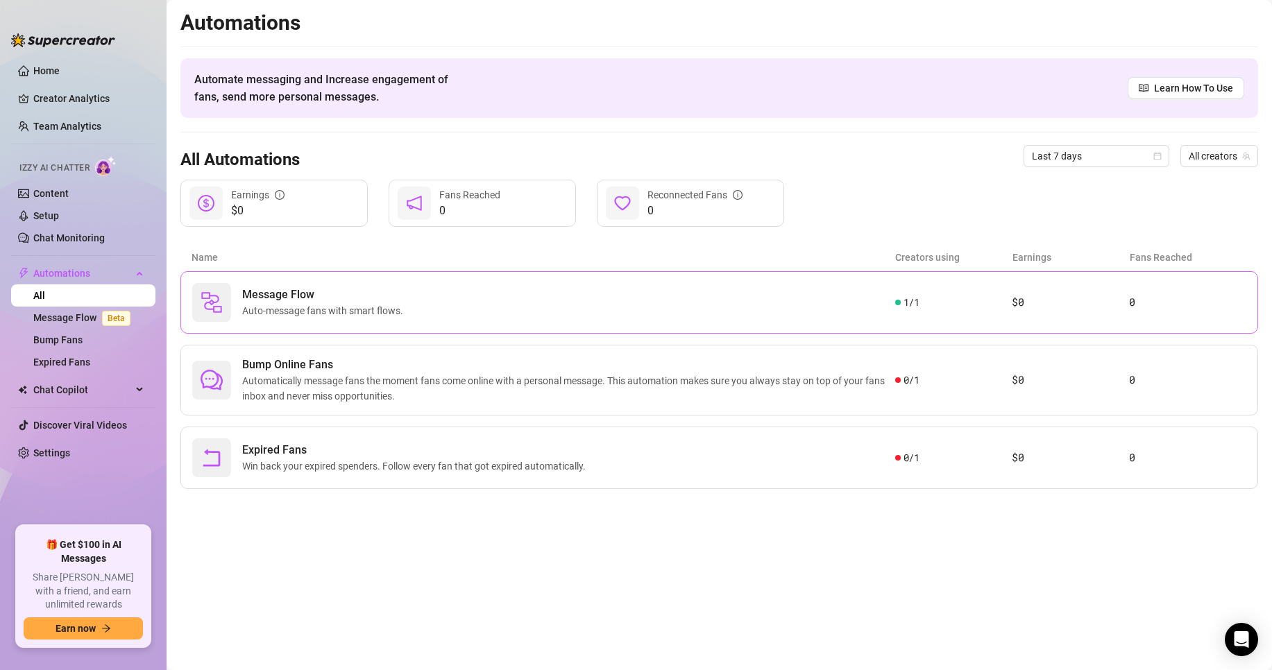
click at [849, 321] on div "Message Flow Auto-message fans with smart flows." at bounding box center [543, 302] width 703 height 39
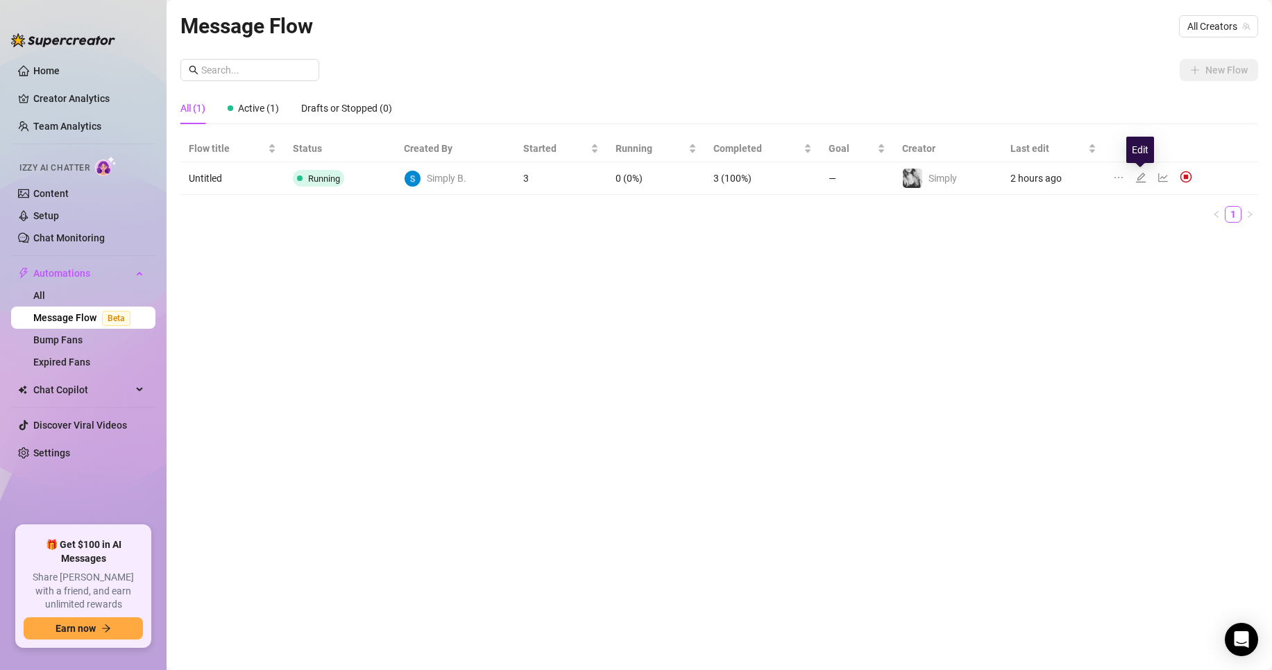
click at [1141, 179] on icon "edit" at bounding box center [1140, 177] width 11 height 11
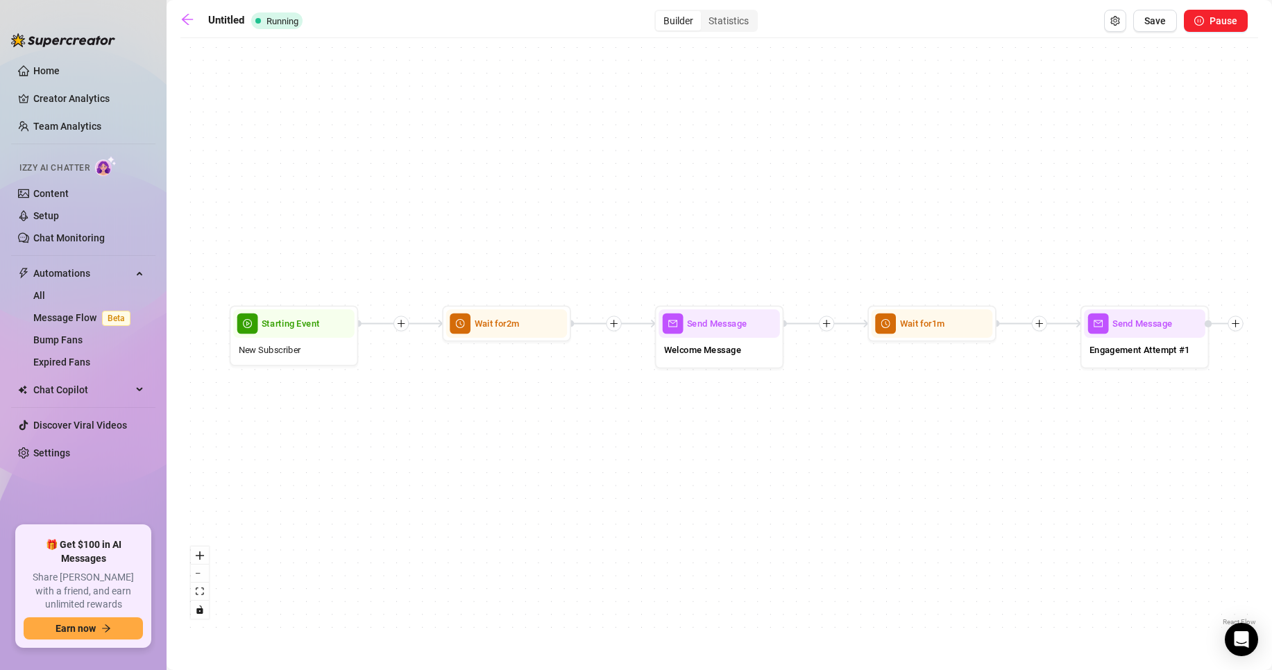
click at [402, 327] on icon "plus" at bounding box center [401, 323] width 9 height 9
click at [425, 342] on icon "filter" at bounding box center [425, 346] width 9 height 9
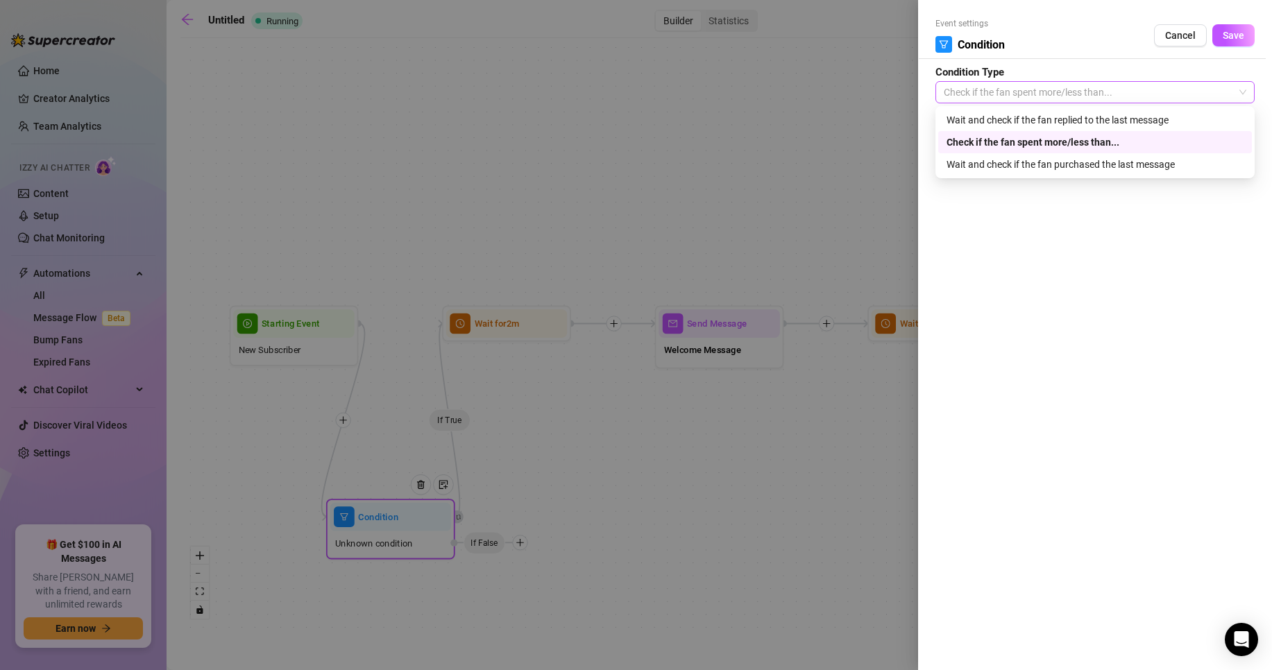
click at [993, 96] on span "Check if the fan spent more/less than..." at bounding box center [1095, 92] width 303 height 21
click at [707, 456] on div at bounding box center [636, 335] width 1272 height 670
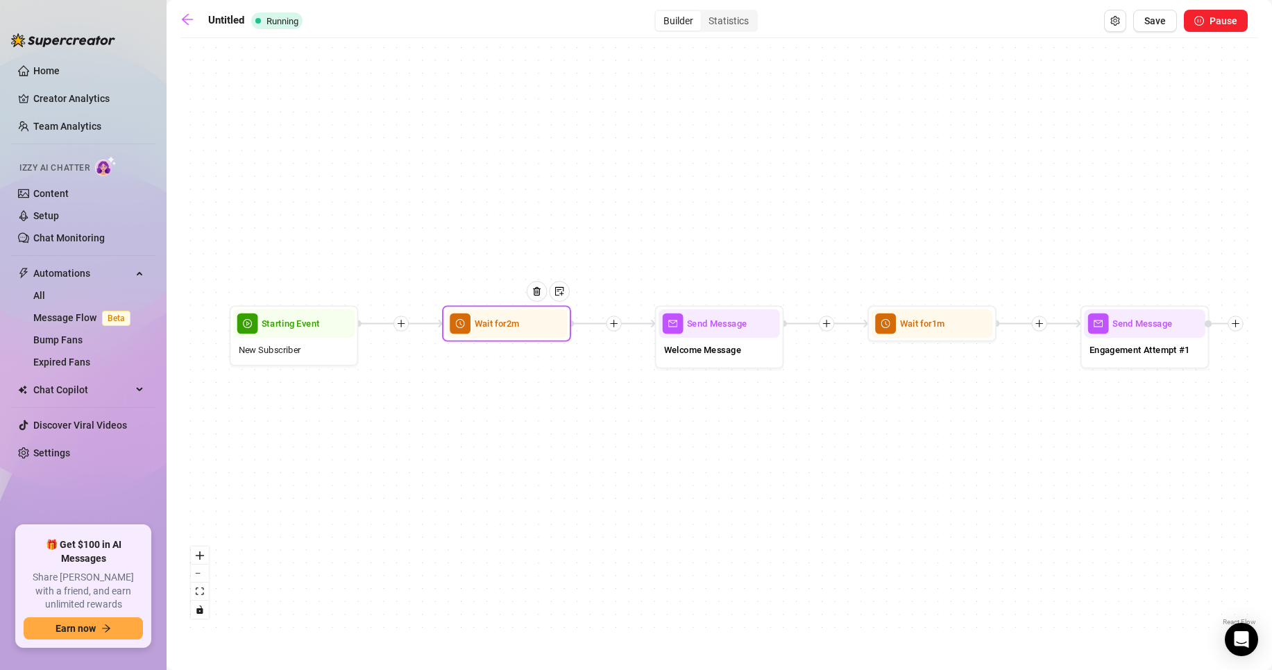
click at [526, 328] on div at bounding box center [542, 302] width 56 height 66
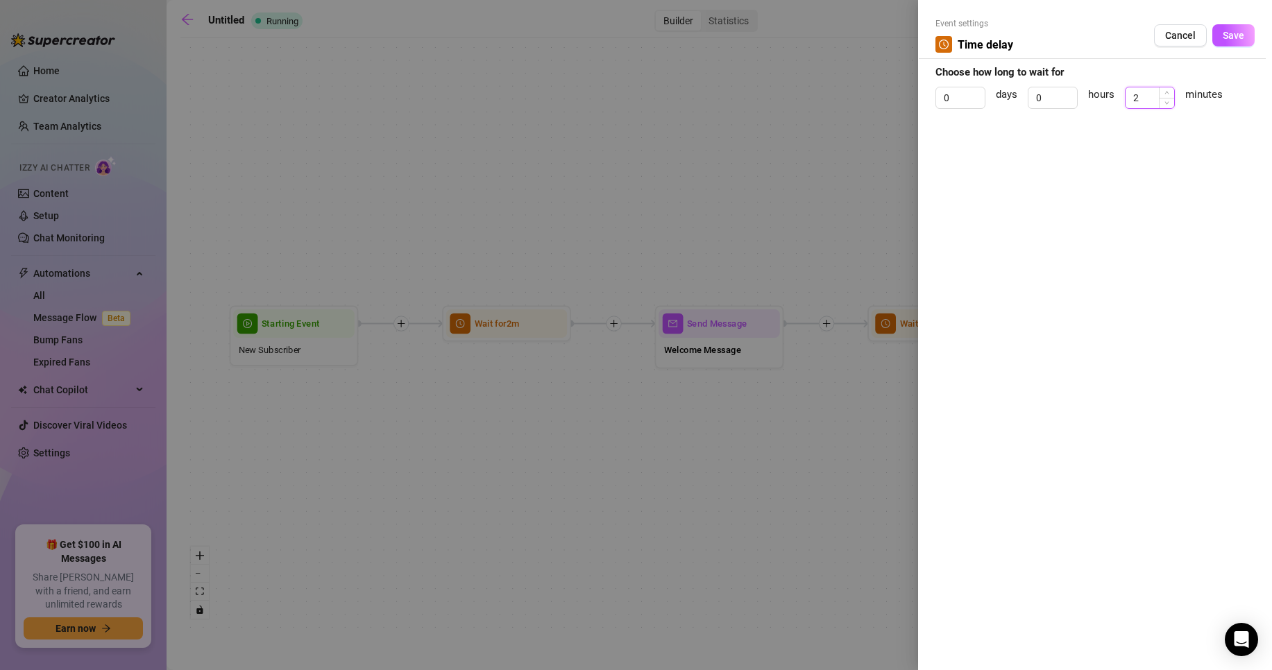
click at [1142, 96] on input "2" at bounding box center [1150, 97] width 49 height 21
type input "1"
click at [1165, 102] on icon "down" at bounding box center [1167, 102] width 5 height 5
click at [1235, 33] on span "Save" at bounding box center [1234, 35] width 22 height 11
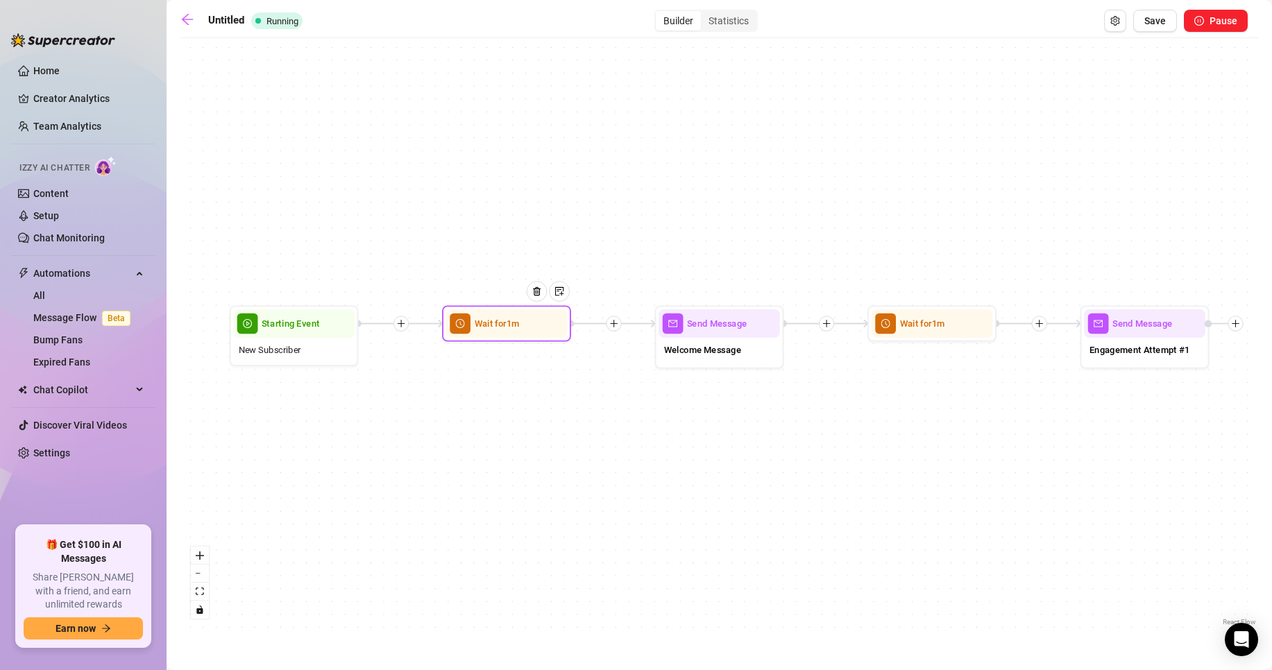
click at [502, 341] on div "Wait for 1m" at bounding box center [506, 323] width 129 height 36
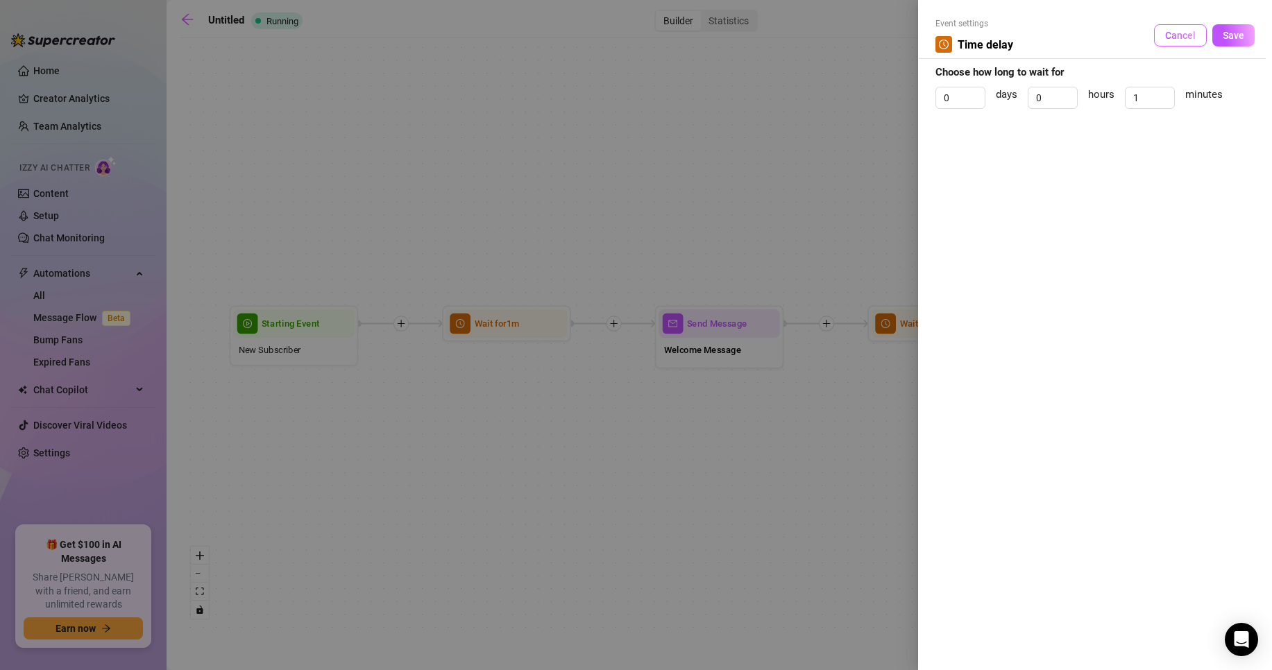
click at [1178, 28] on button "Cancel" at bounding box center [1180, 35] width 53 height 22
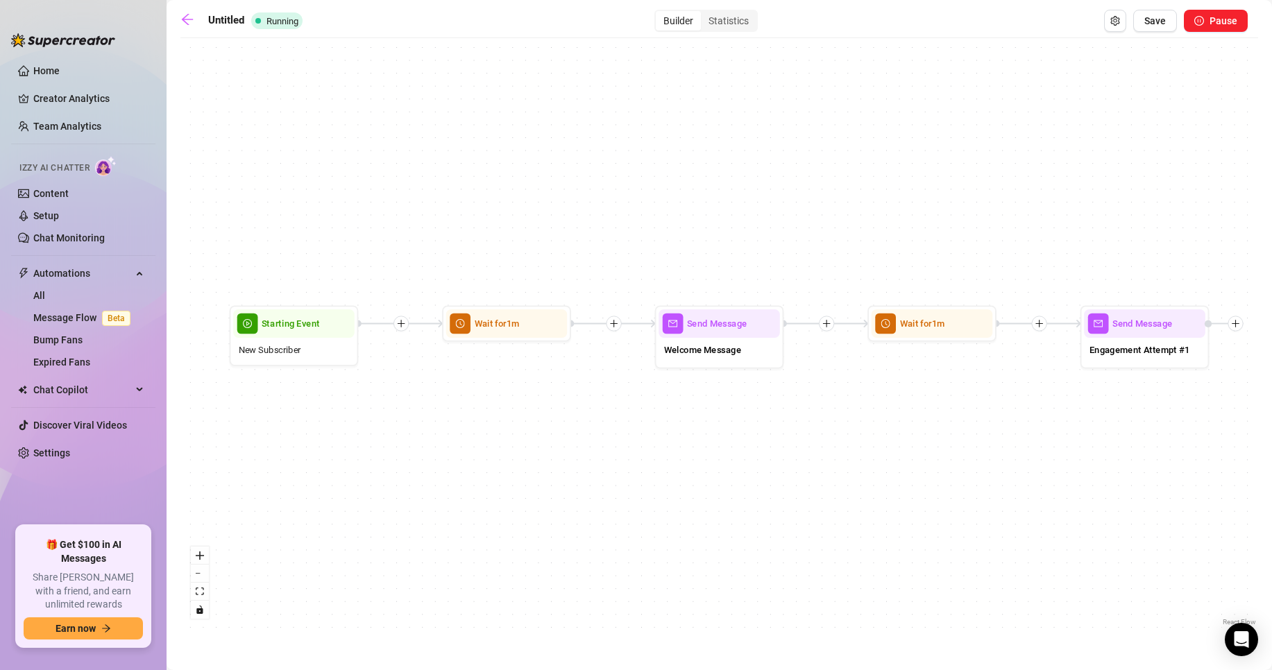
click at [617, 322] on icon "plus" at bounding box center [613, 323] width 9 height 9
click at [678, 346] on div "Condition" at bounding box center [676, 347] width 94 height 22
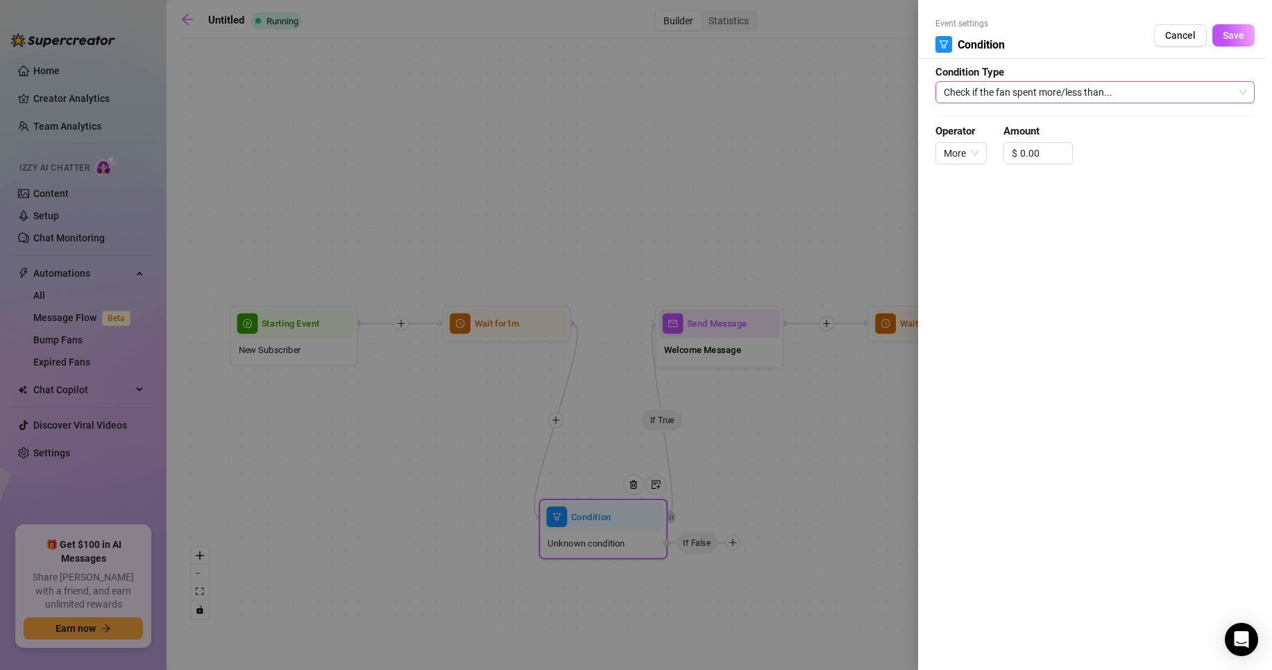
click at [1074, 97] on span "Check if the fan spent more/less than..." at bounding box center [1095, 92] width 303 height 21
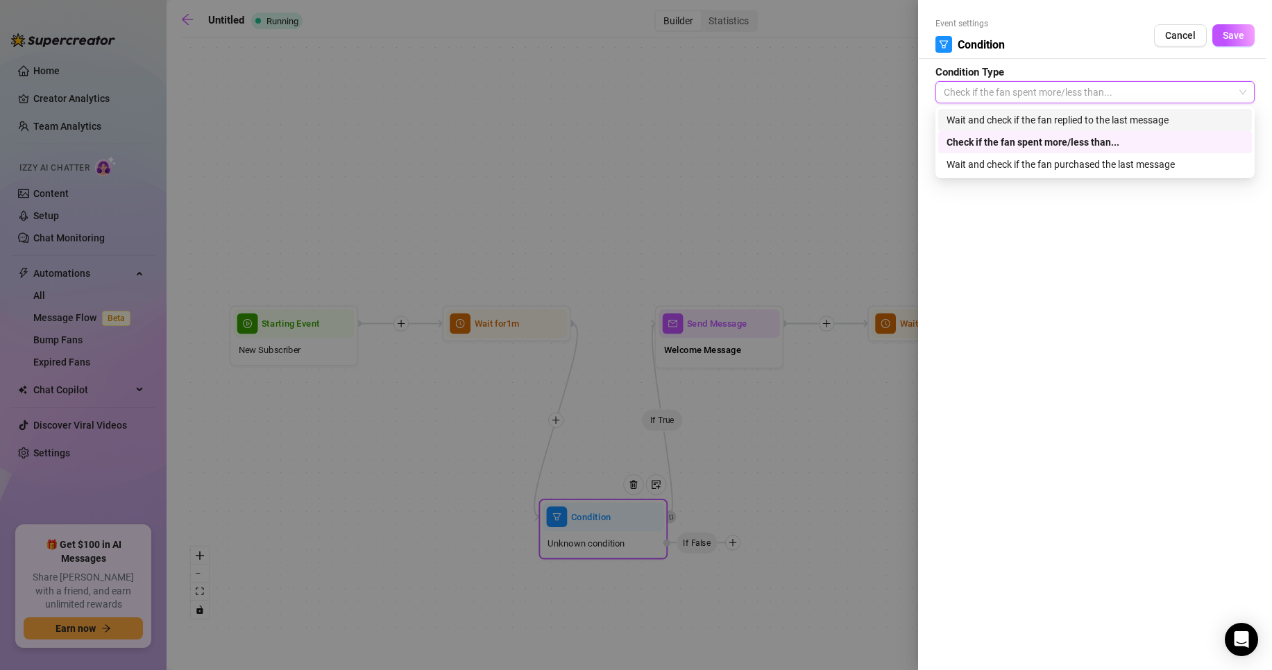
click at [1099, 115] on div "Wait and check if the fan replied to the last message" at bounding box center [1095, 119] width 297 height 15
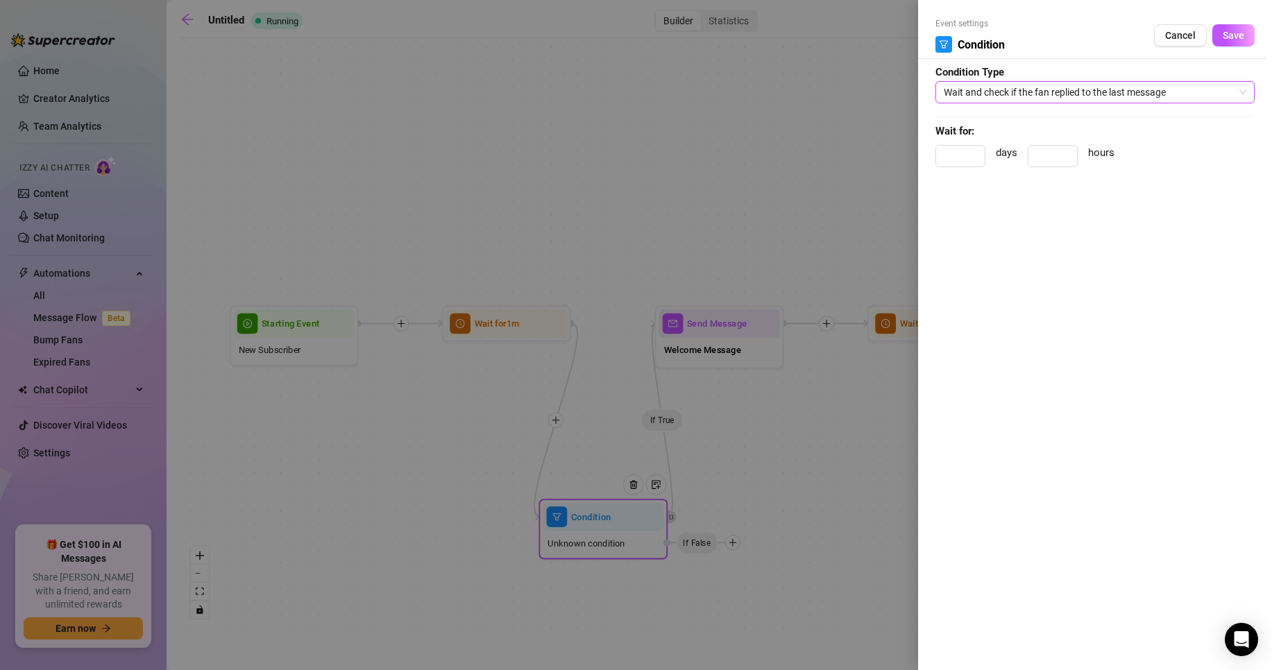
click at [1103, 91] on span "Wait and check if the fan replied to the last message" at bounding box center [1095, 92] width 303 height 21
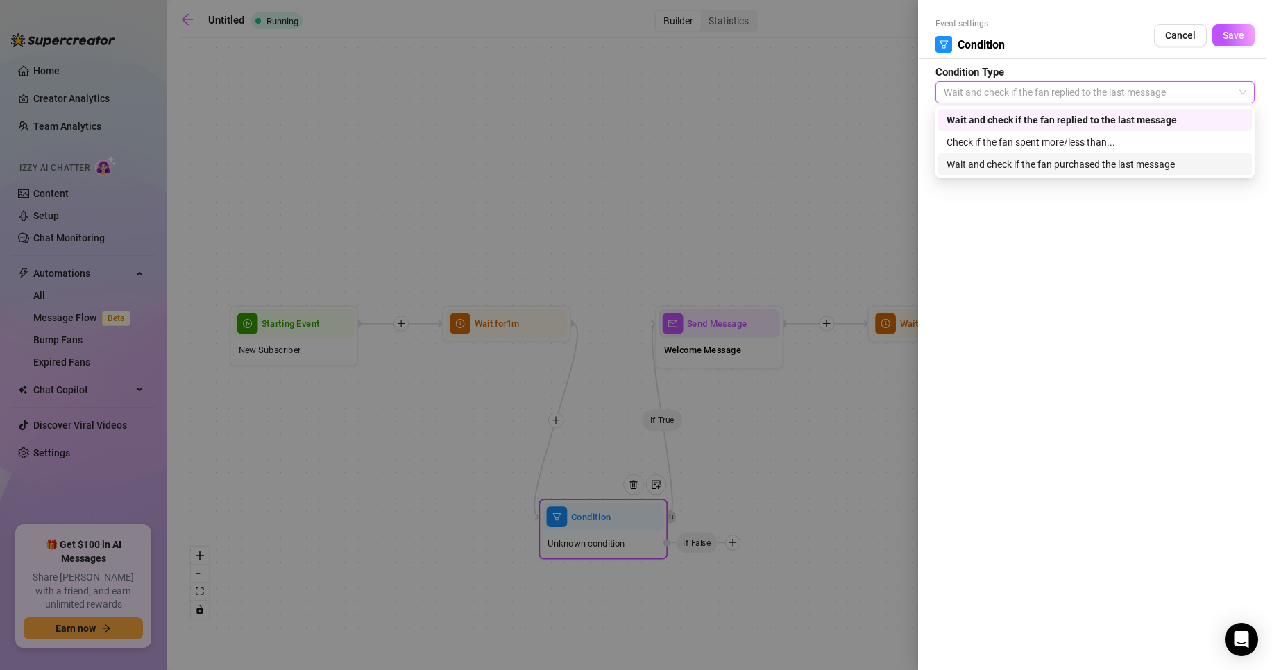
click at [1092, 164] on div "Wait and check if the fan purchased the last message" at bounding box center [1095, 164] width 297 height 15
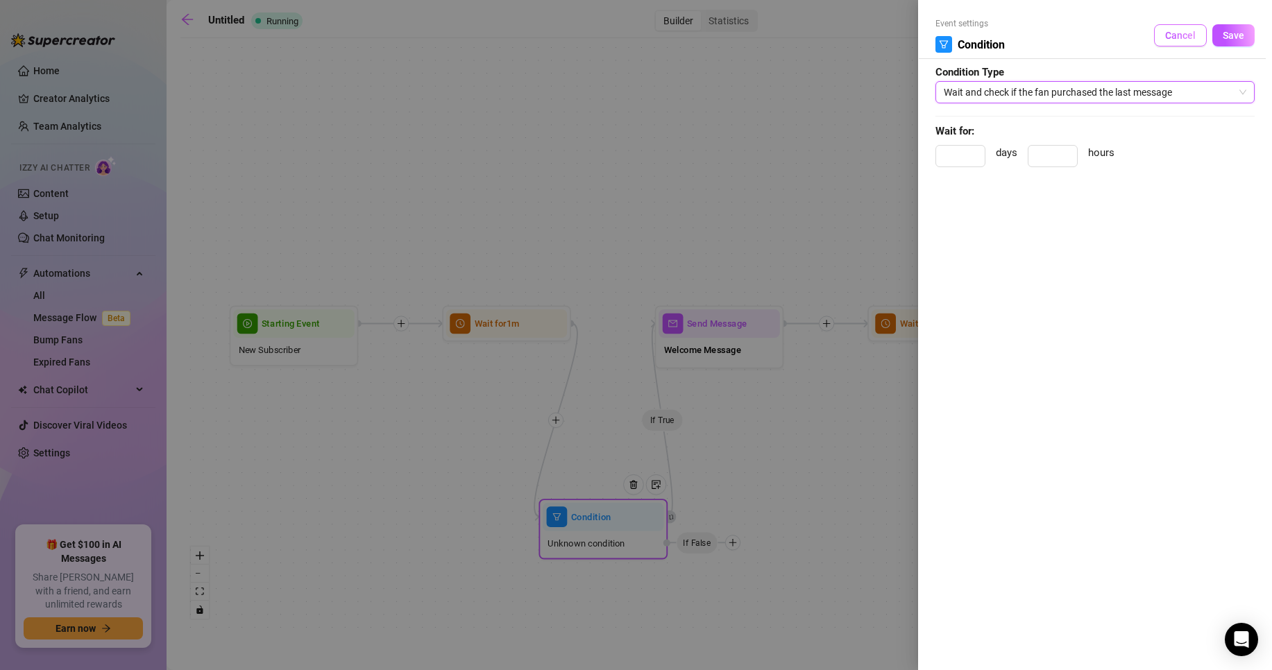
click at [1166, 38] on span "Cancel" at bounding box center [1180, 35] width 31 height 11
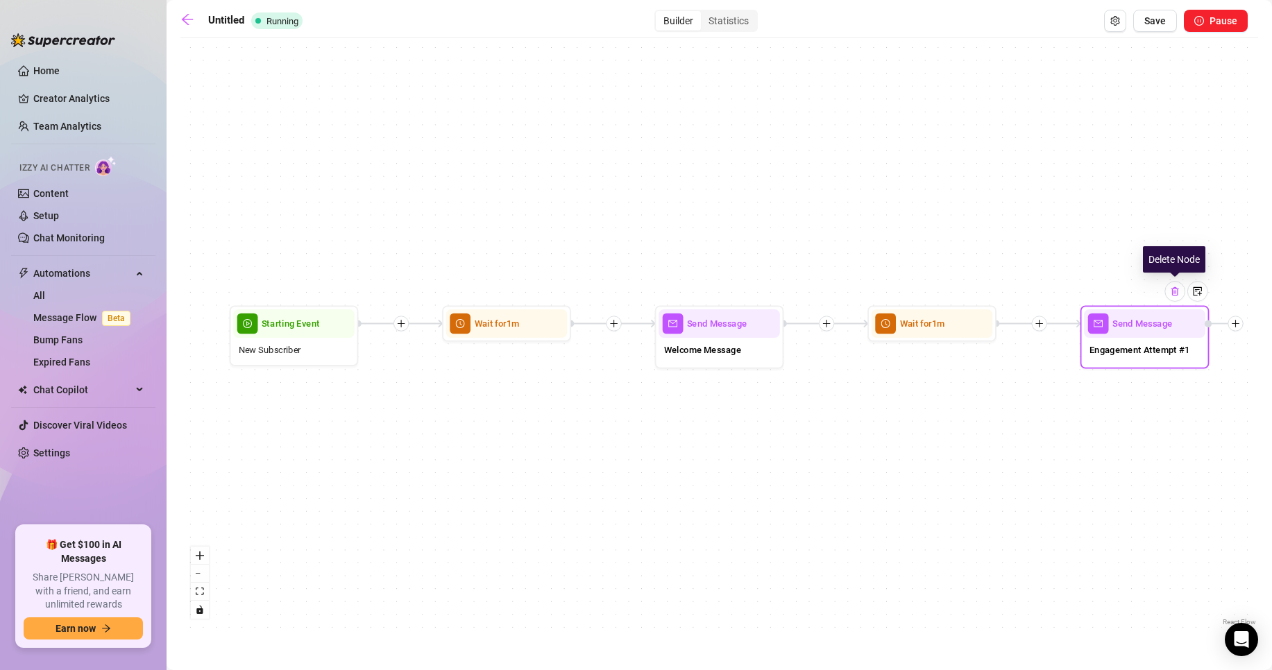
click at [1178, 298] on div at bounding box center [1175, 291] width 21 height 21
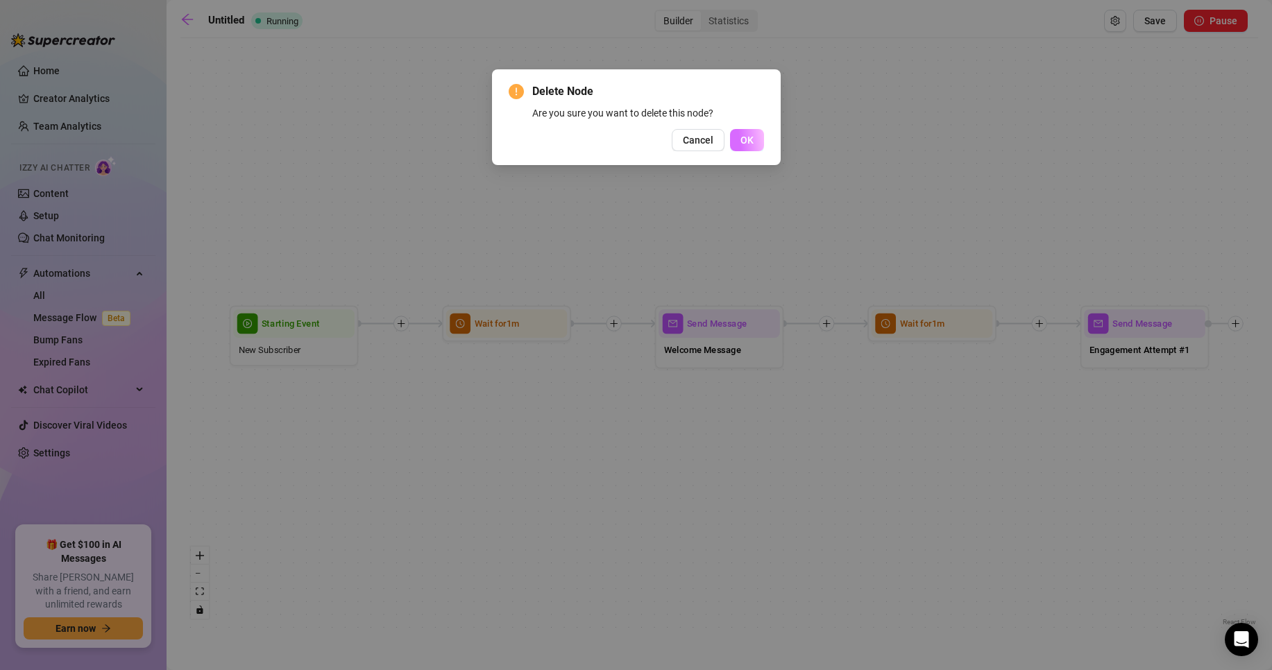
click at [744, 135] on span "OK" at bounding box center [746, 140] width 13 height 11
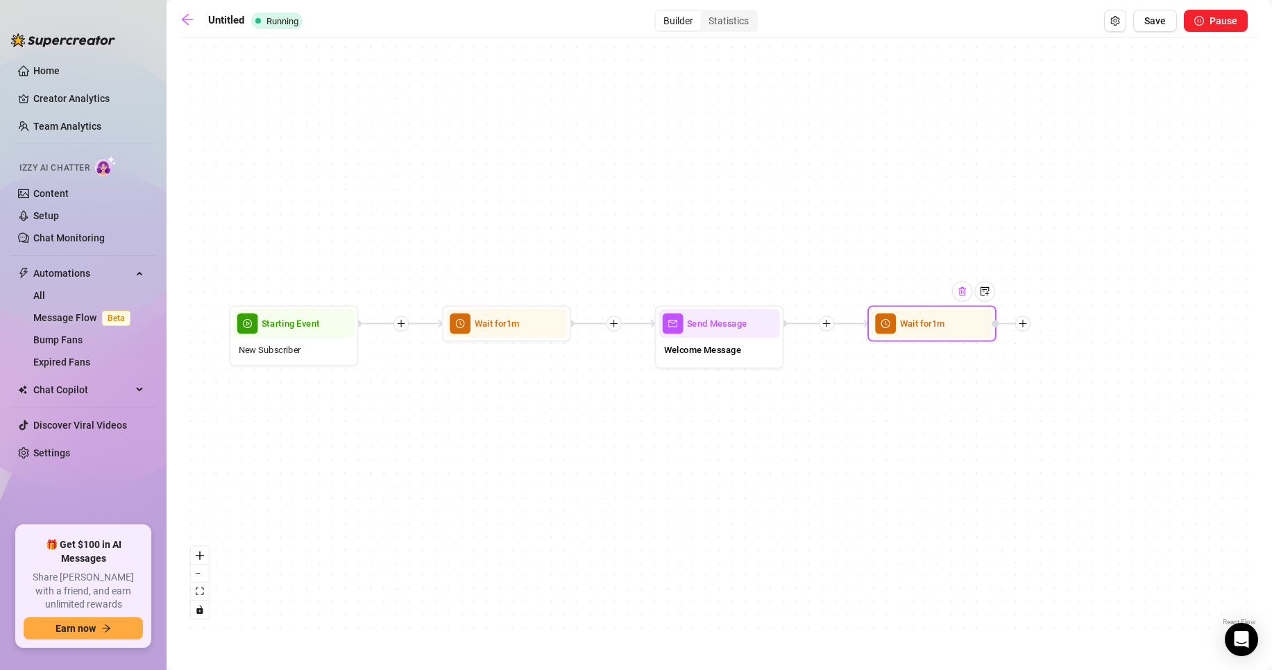
click at [961, 298] on div at bounding box center [962, 291] width 21 height 21
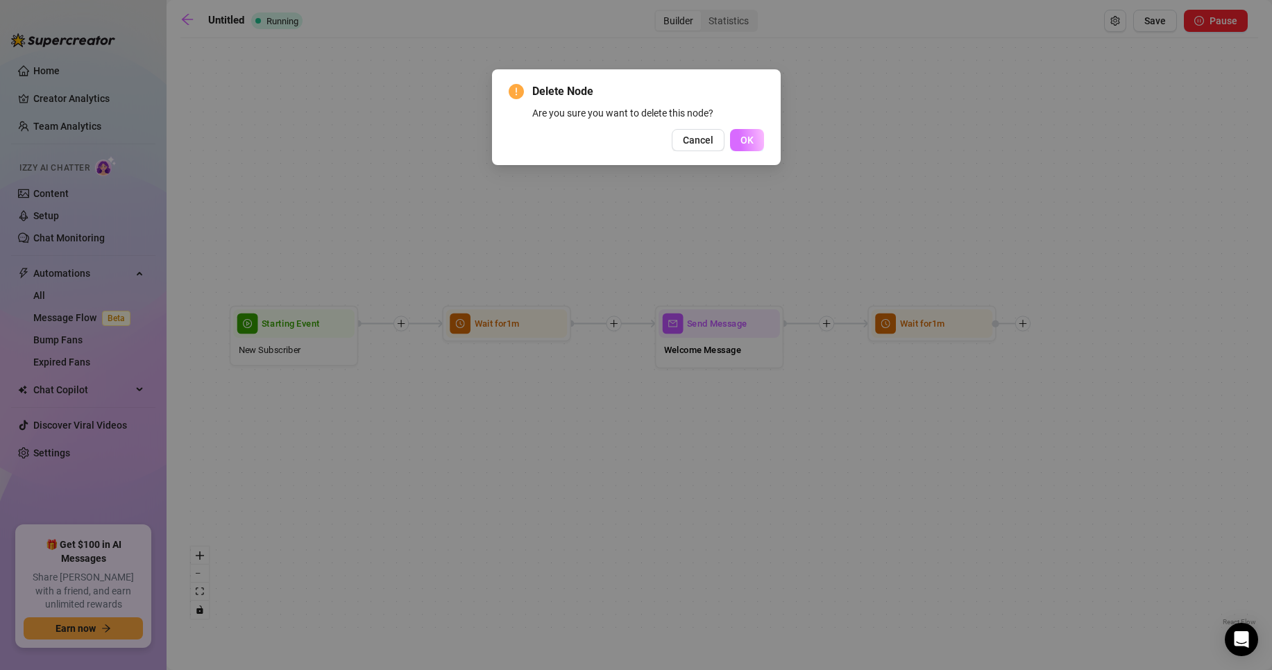
click at [734, 133] on button "OK" at bounding box center [747, 140] width 34 height 22
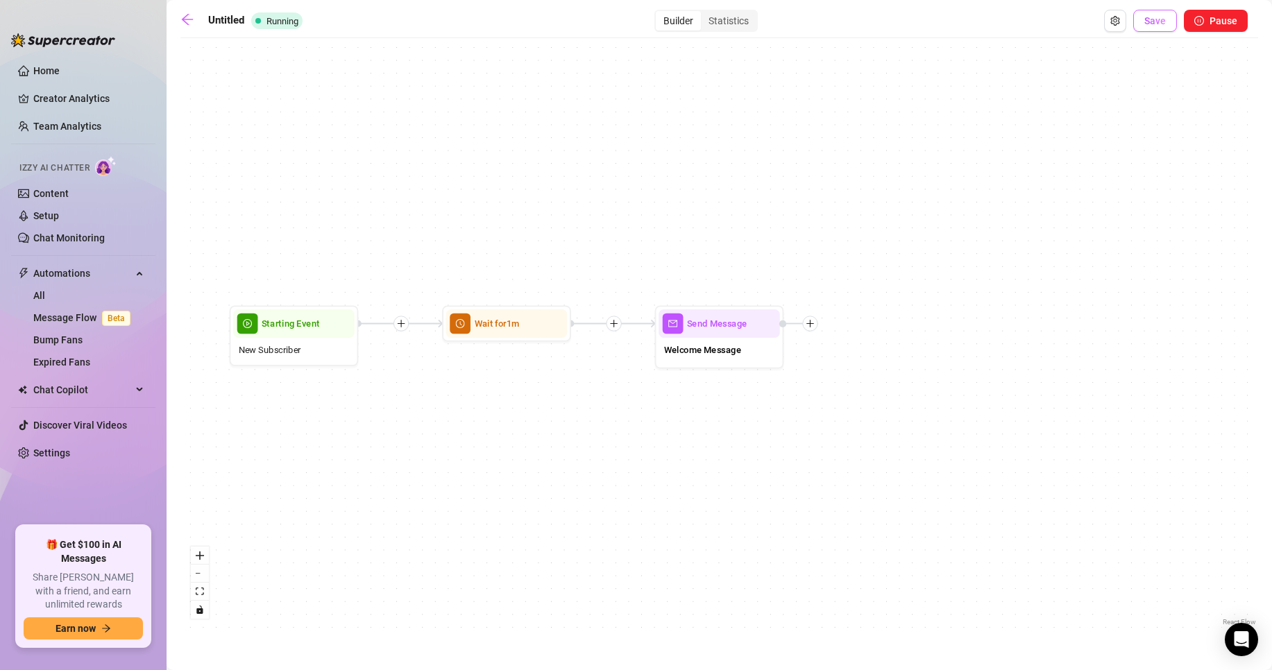
click at [1155, 26] on span "Save" at bounding box center [1155, 20] width 22 height 11
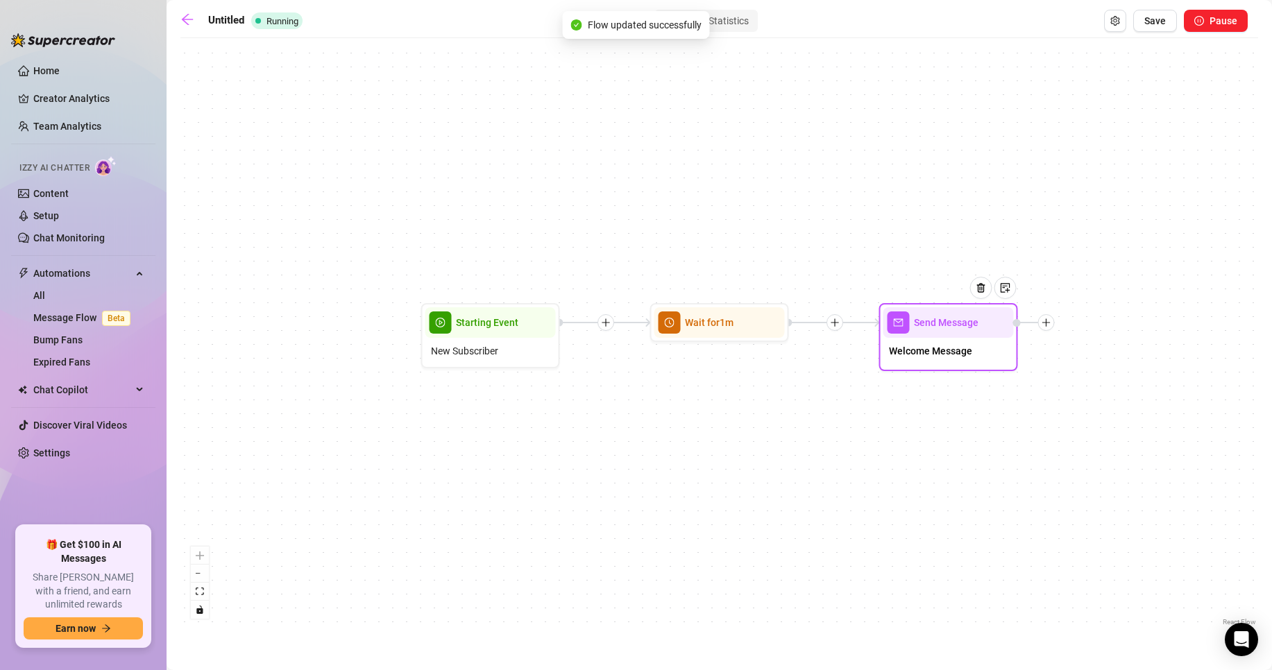
click at [976, 359] on div "Welcome Message" at bounding box center [948, 352] width 130 height 29
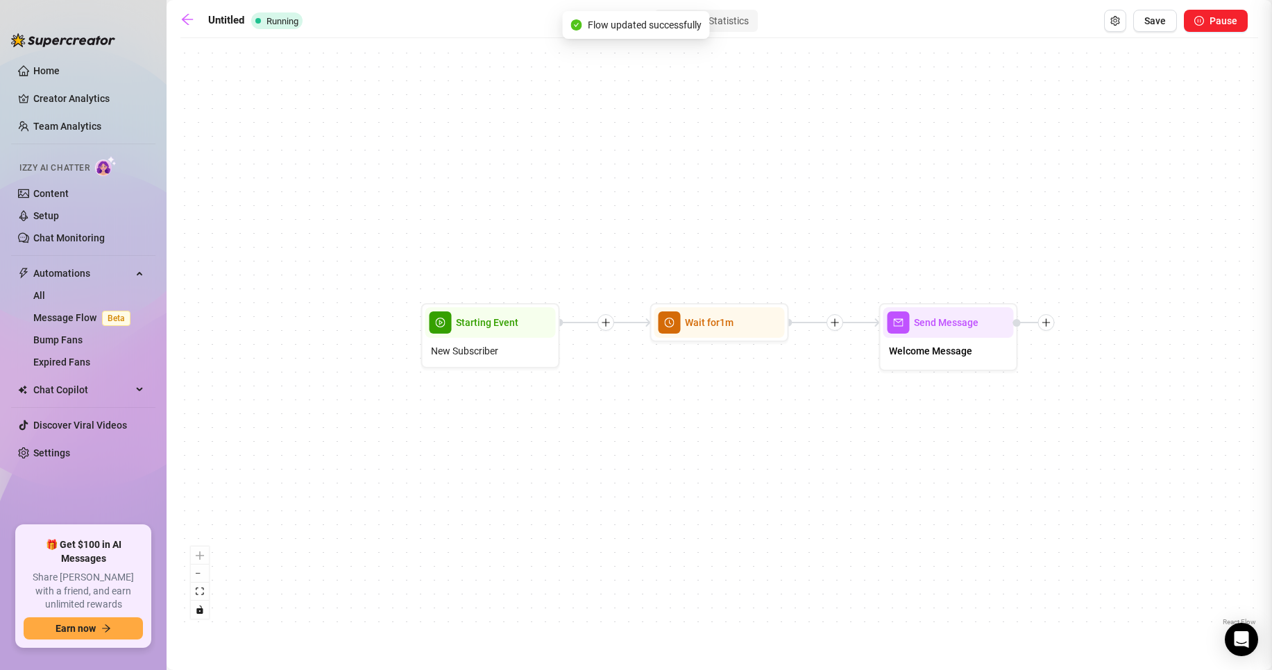
type textarea "you found meee :)"
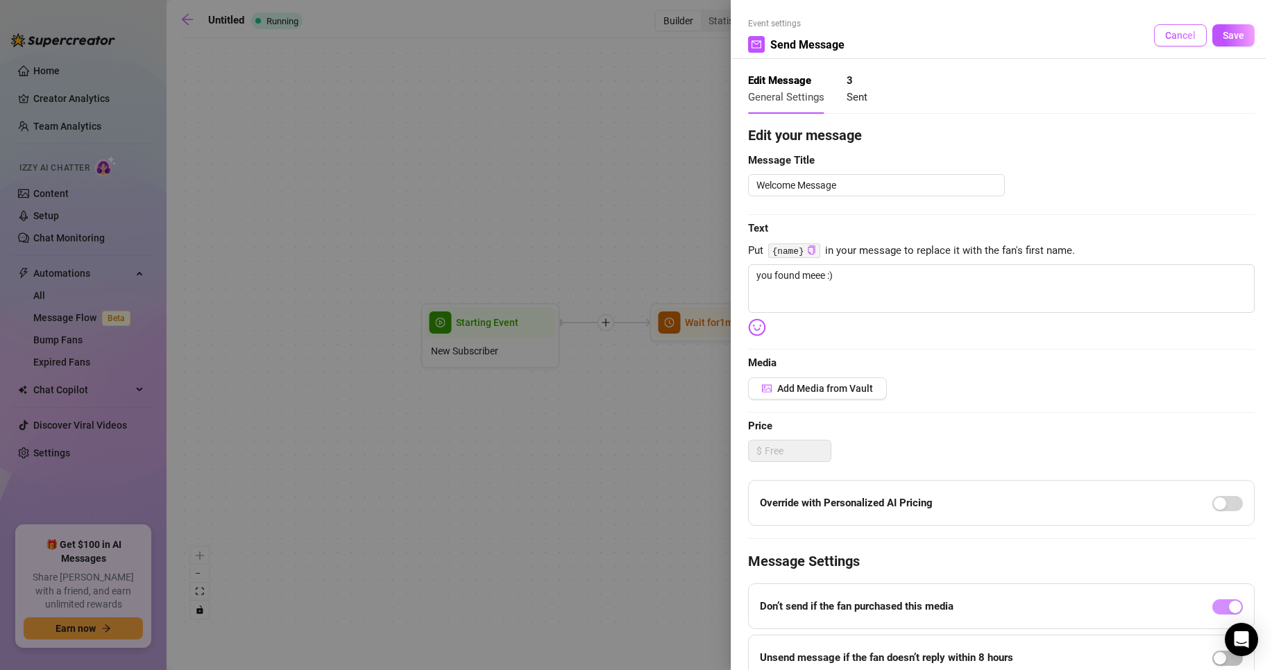
click at [1165, 30] on span "Cancel" at bounding box center [1180, 35] width 31 height 11
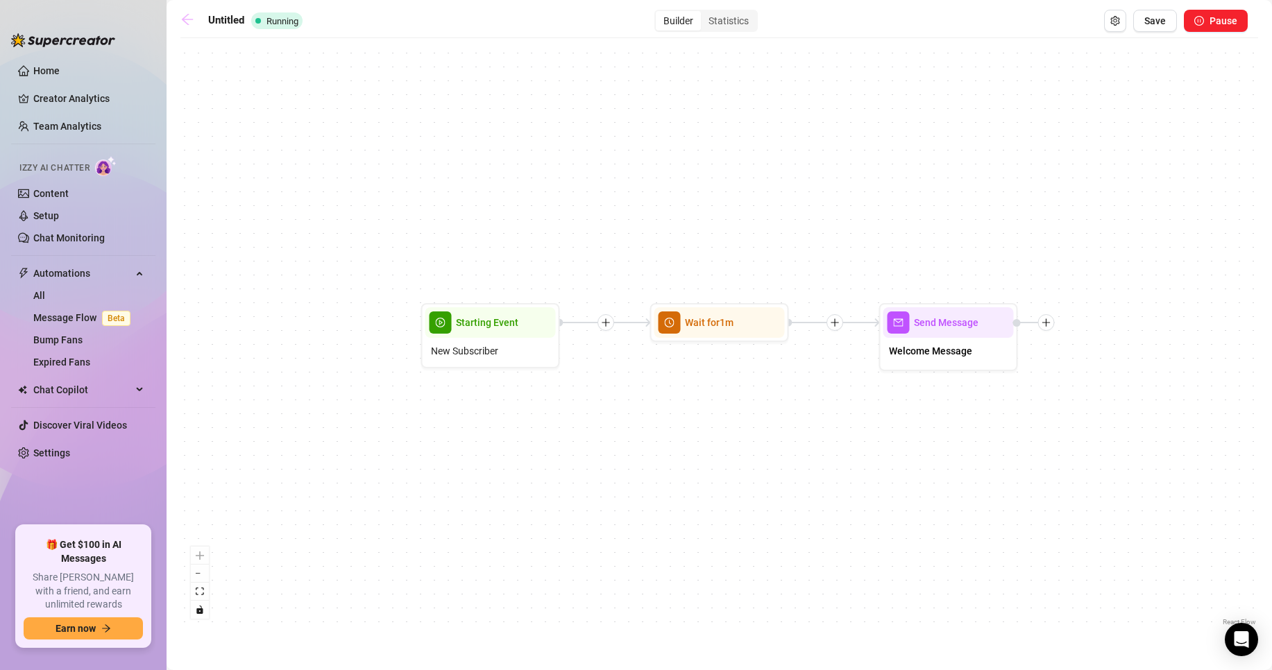
click at [185, 17] on icon "arrow-left" at bounding box center [187, 19] width 11 height 11
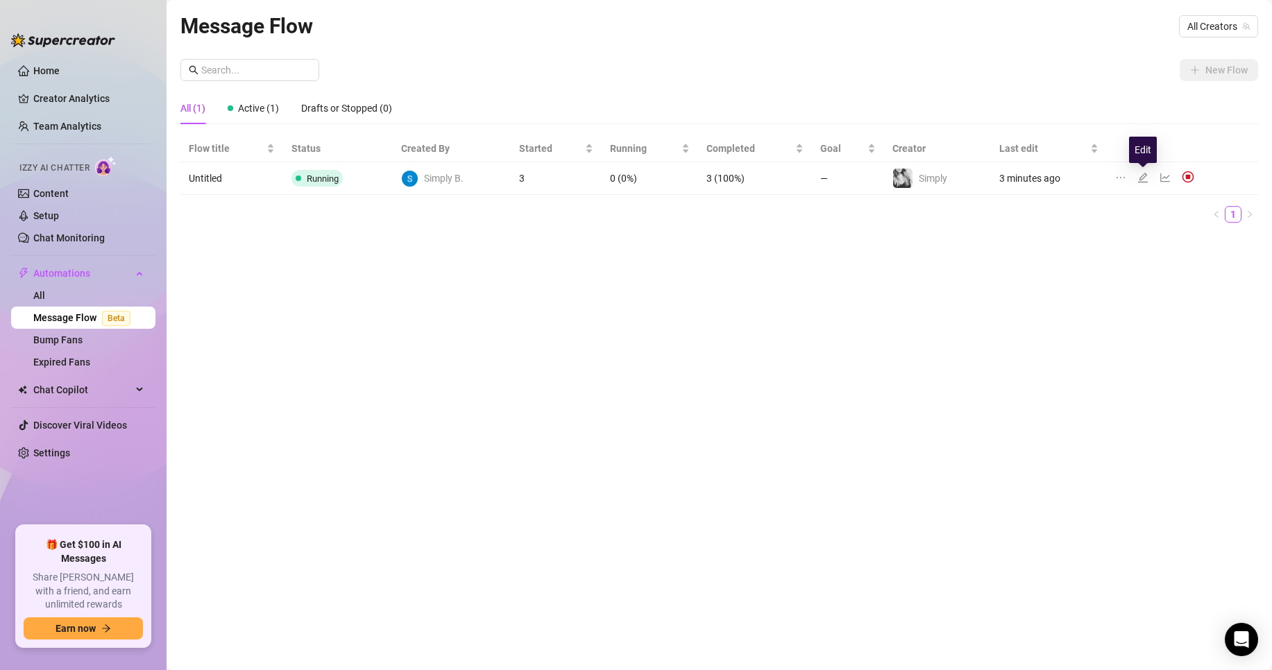
click at [1163, 178] on icon "line-chart" at bounding box center [1165, 177] width 10 height 9
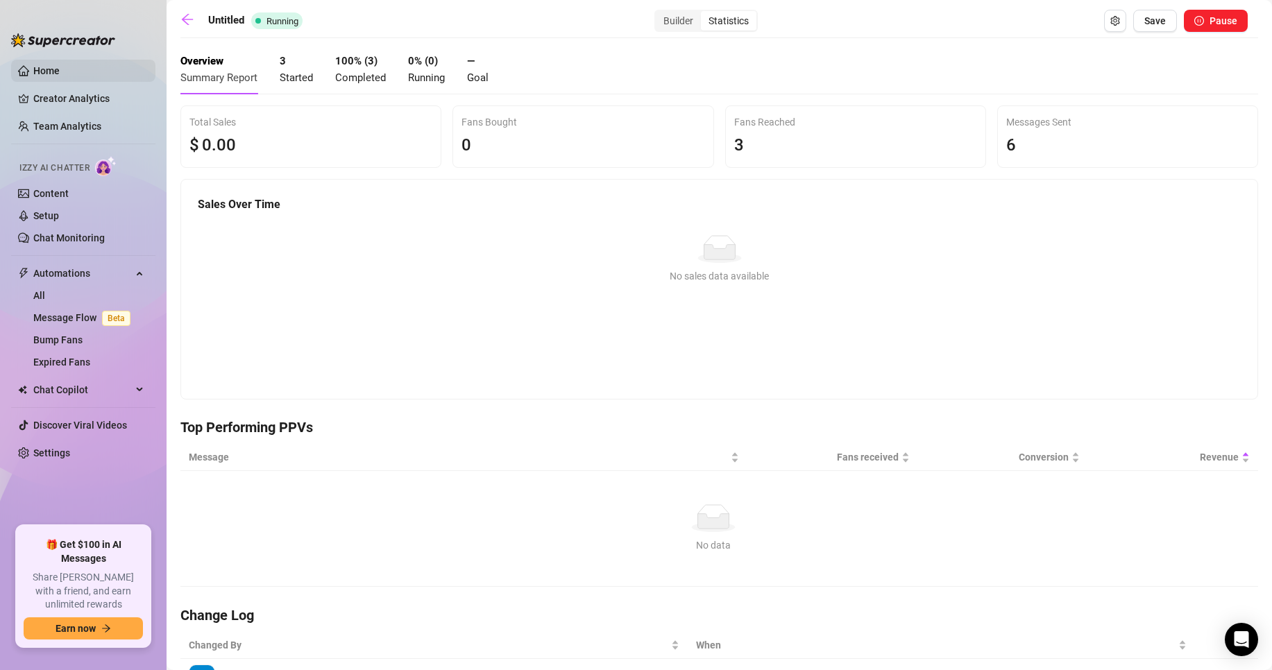
click at [49, 73] on link "Home" at bounding box center [46, 70] width 26 height 11
